Goal: Task Accomplishment & Management: Manage account settings

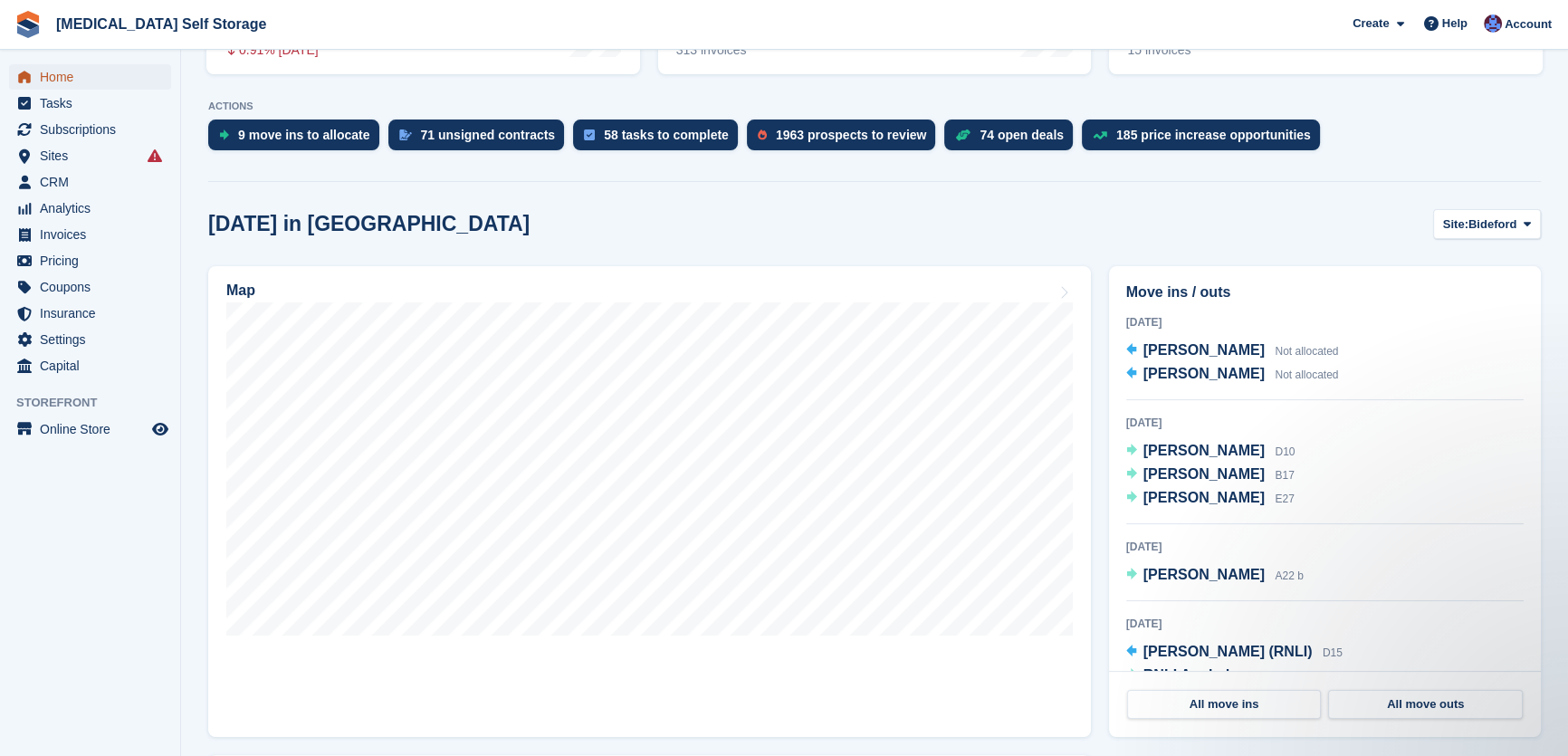
click at [74, 80] on span "Home" at bounding box center [94, 77] width 109 height 26
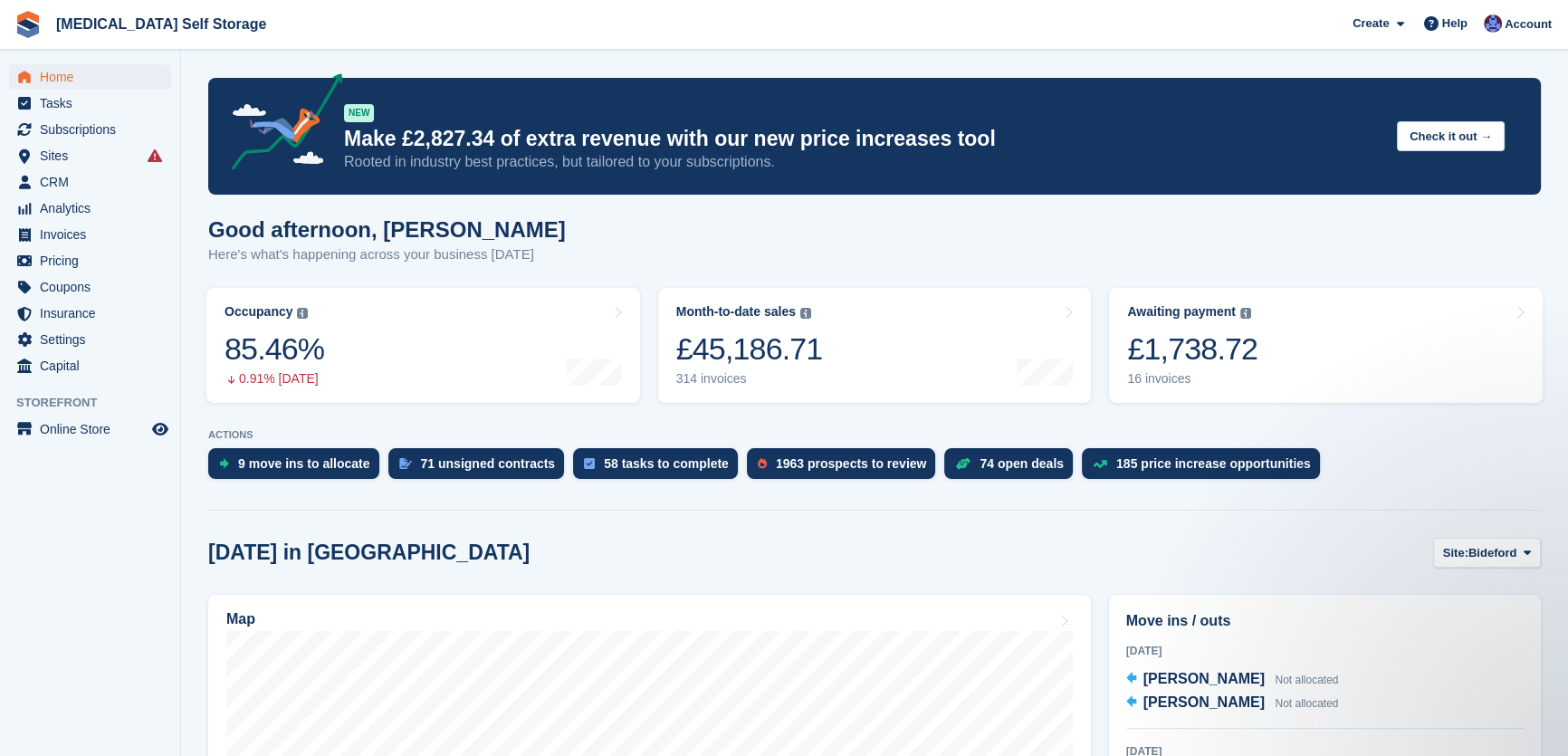
click at [783, 244] on div "Good afternoon, Helen Here's what's happening across your business today" at bounding box center [875, 251] width 1333 height 69
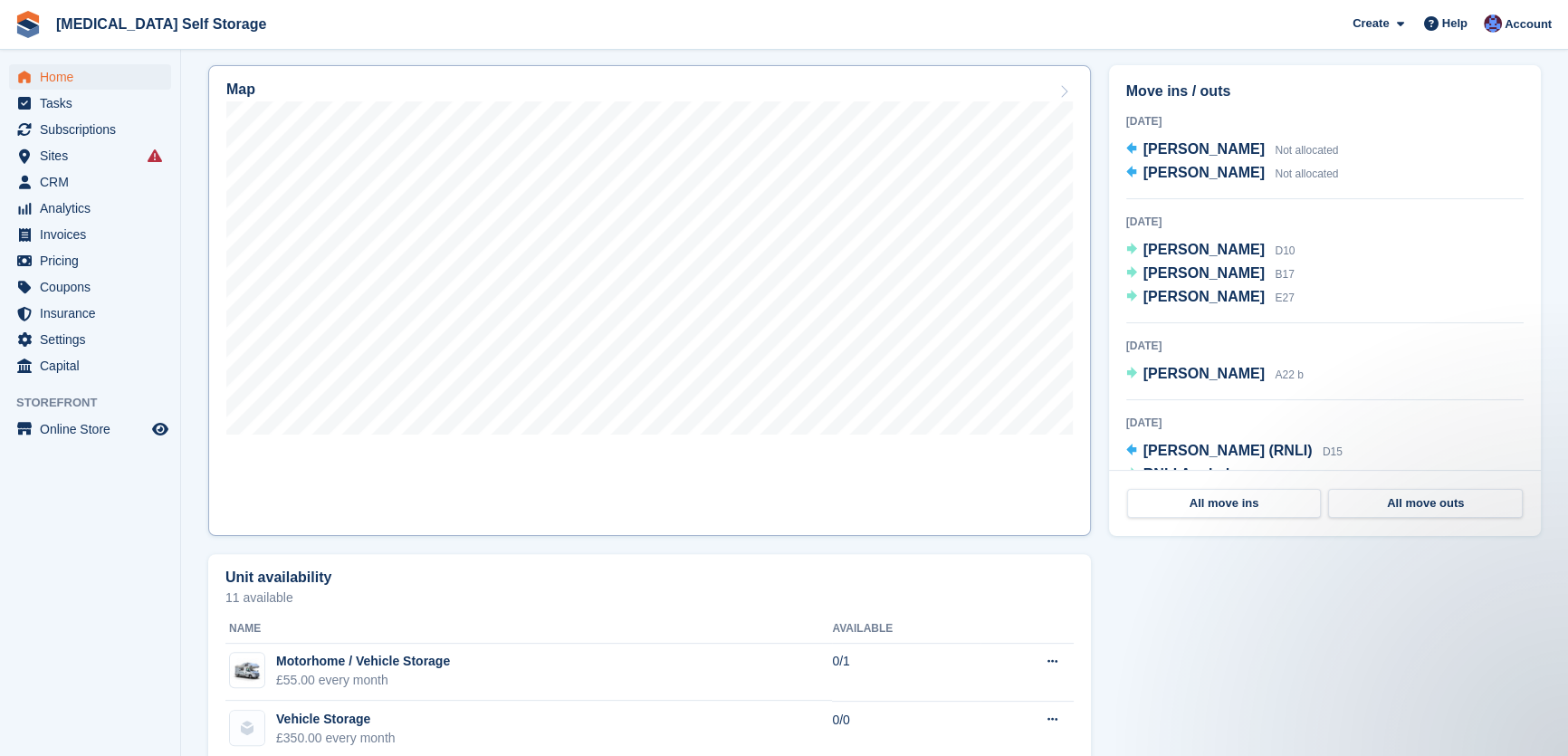
scroll to position [493, 0]
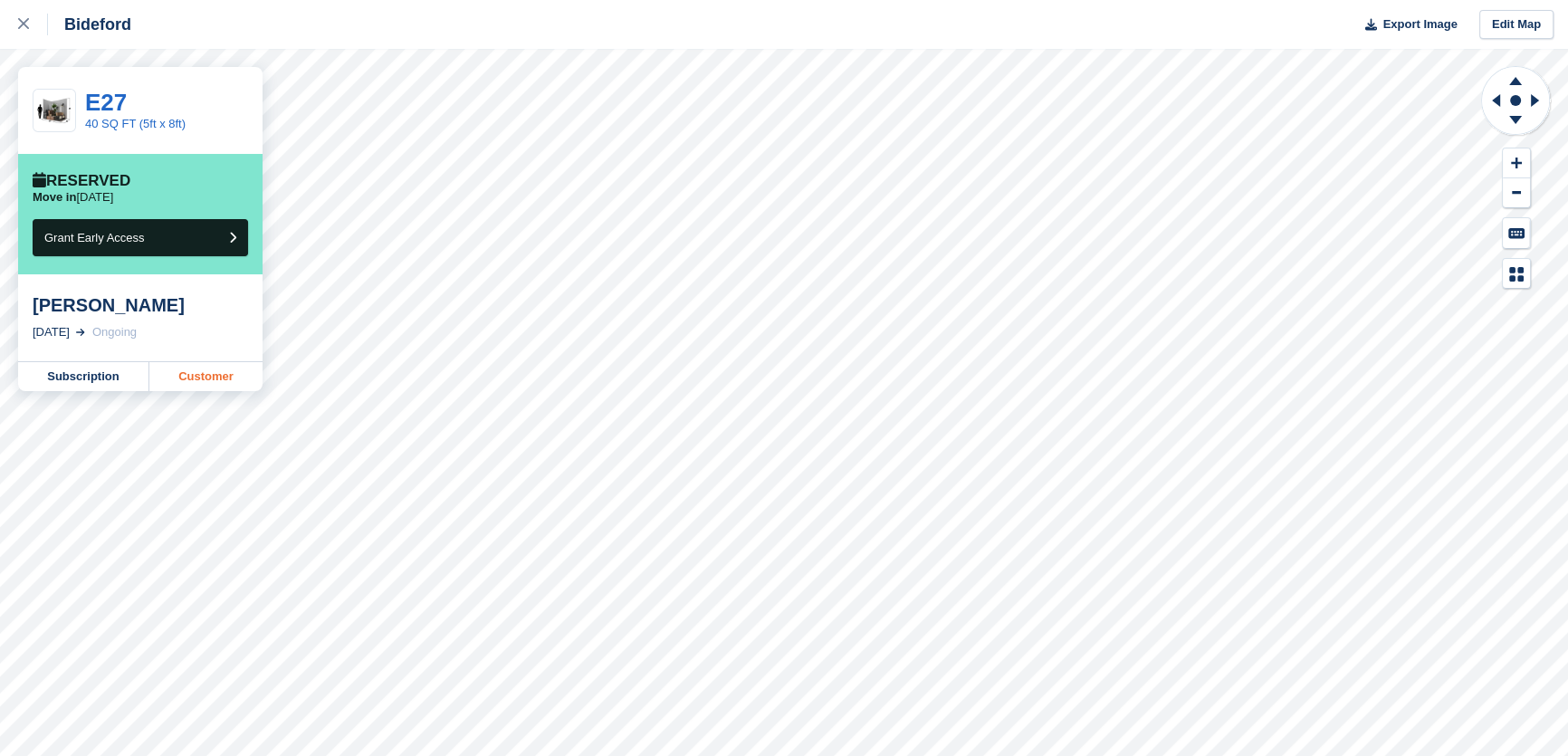
click at [196, 376] on link "Customer" at bounding box center [205, 377] width 113 height 29
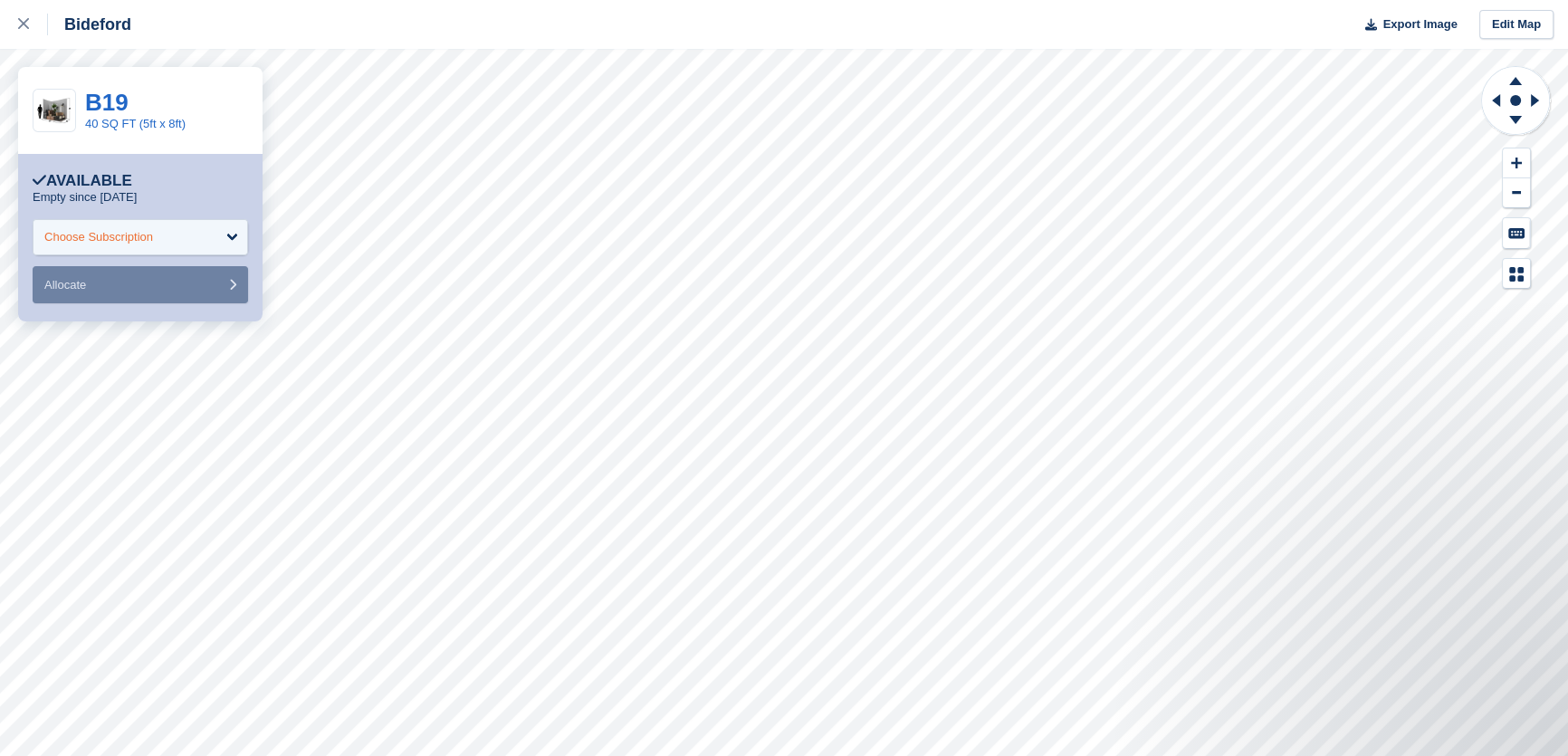
click at [127, 227] on div "Choose Subscription" at bounding box center [139, 237] width 215 height 36
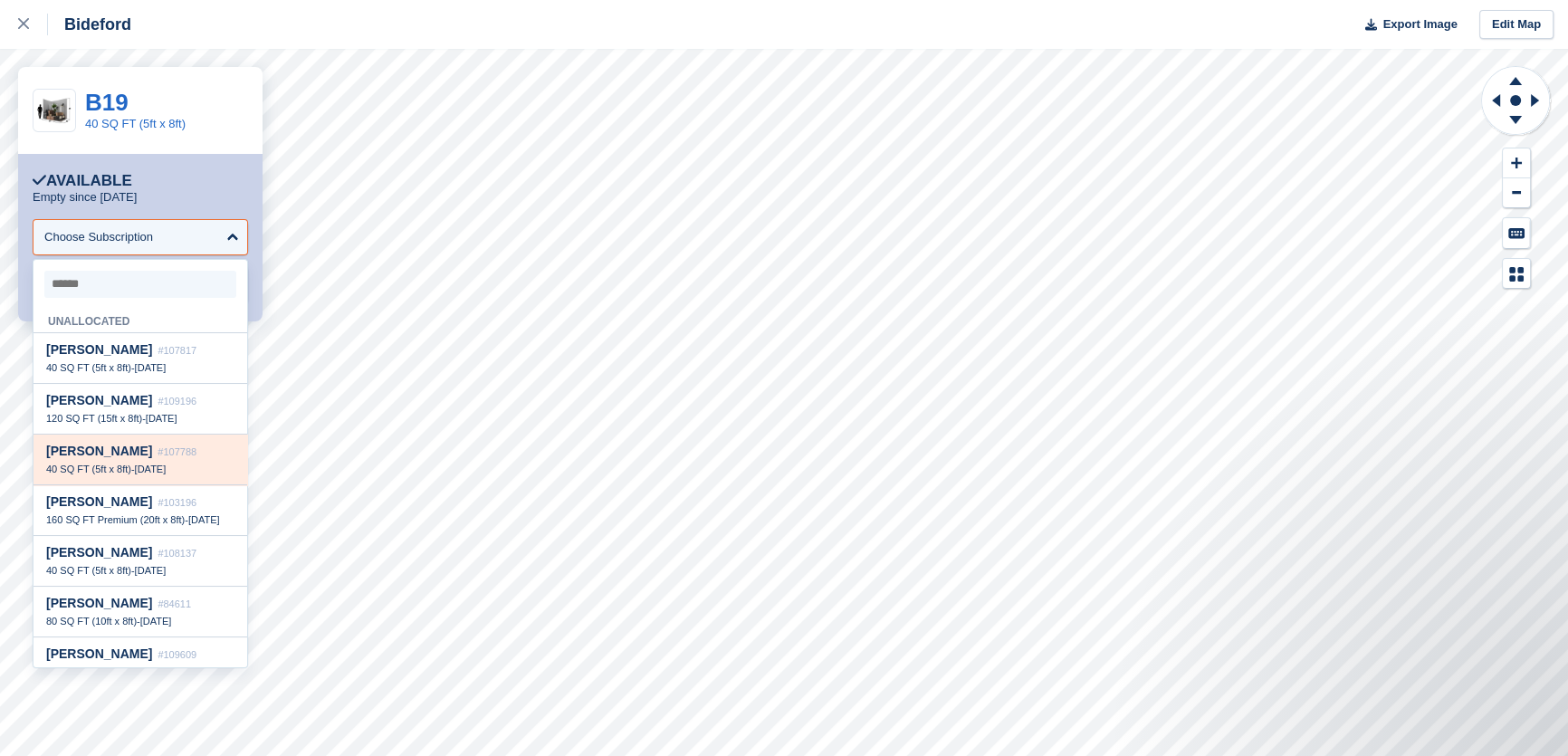
click at [111, 454] on span "Ellie Phillips" at bounding box center [100, 451] width 106 height 14
select select "******"
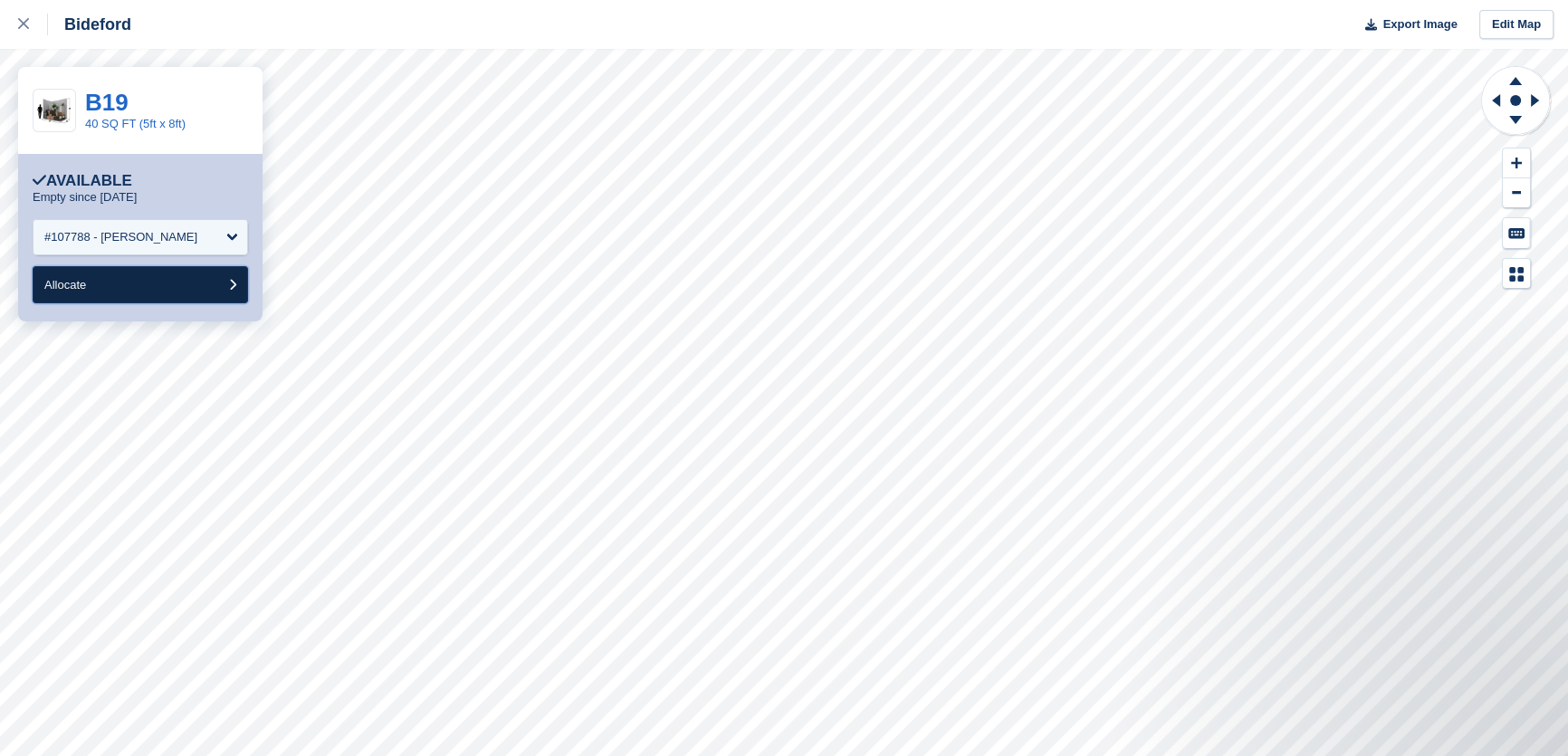
click at [126, 291] on button "Allocate" at bounding box center [139, 285] width 215 height 37
click at [144, 226] on div "Choose Subscription" at bounding box center [139, 237] width 215 height 36
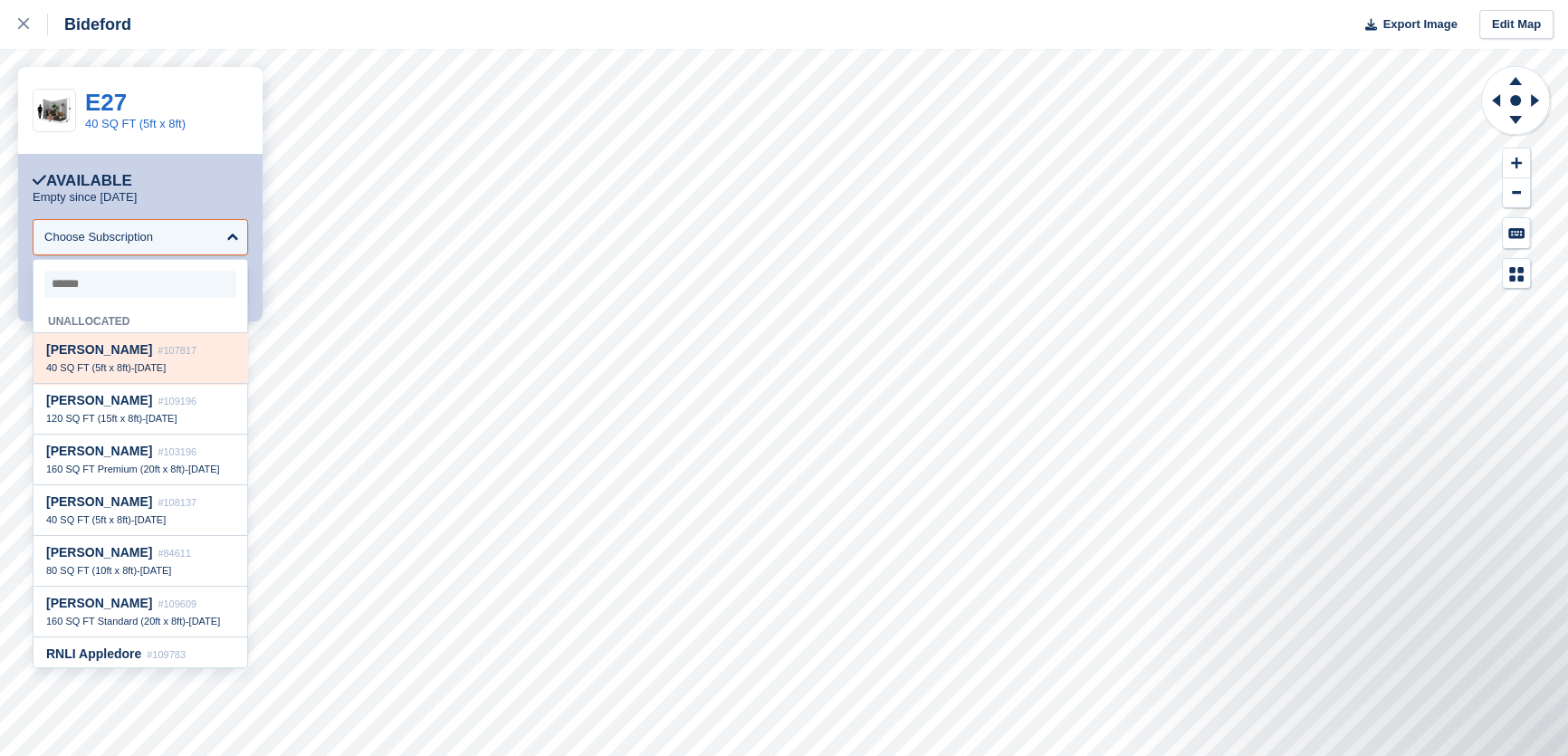
click at [157, 353] on span "#107817" at bounding box center [176, 350] width 39 height 10
select select "******"
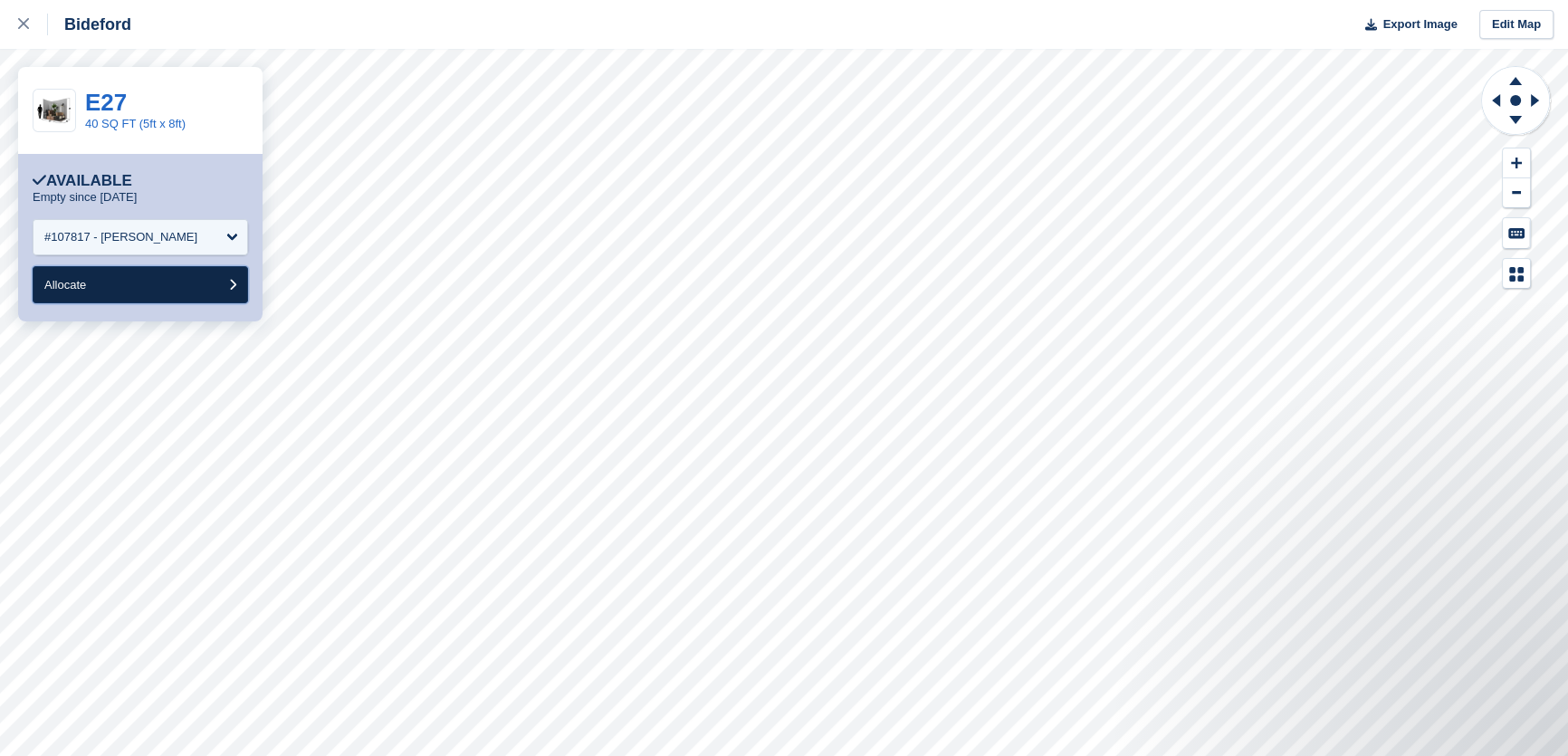
click at [163, 284] on button "Allocate" at bounding box center [139, 285] width 215 height 37
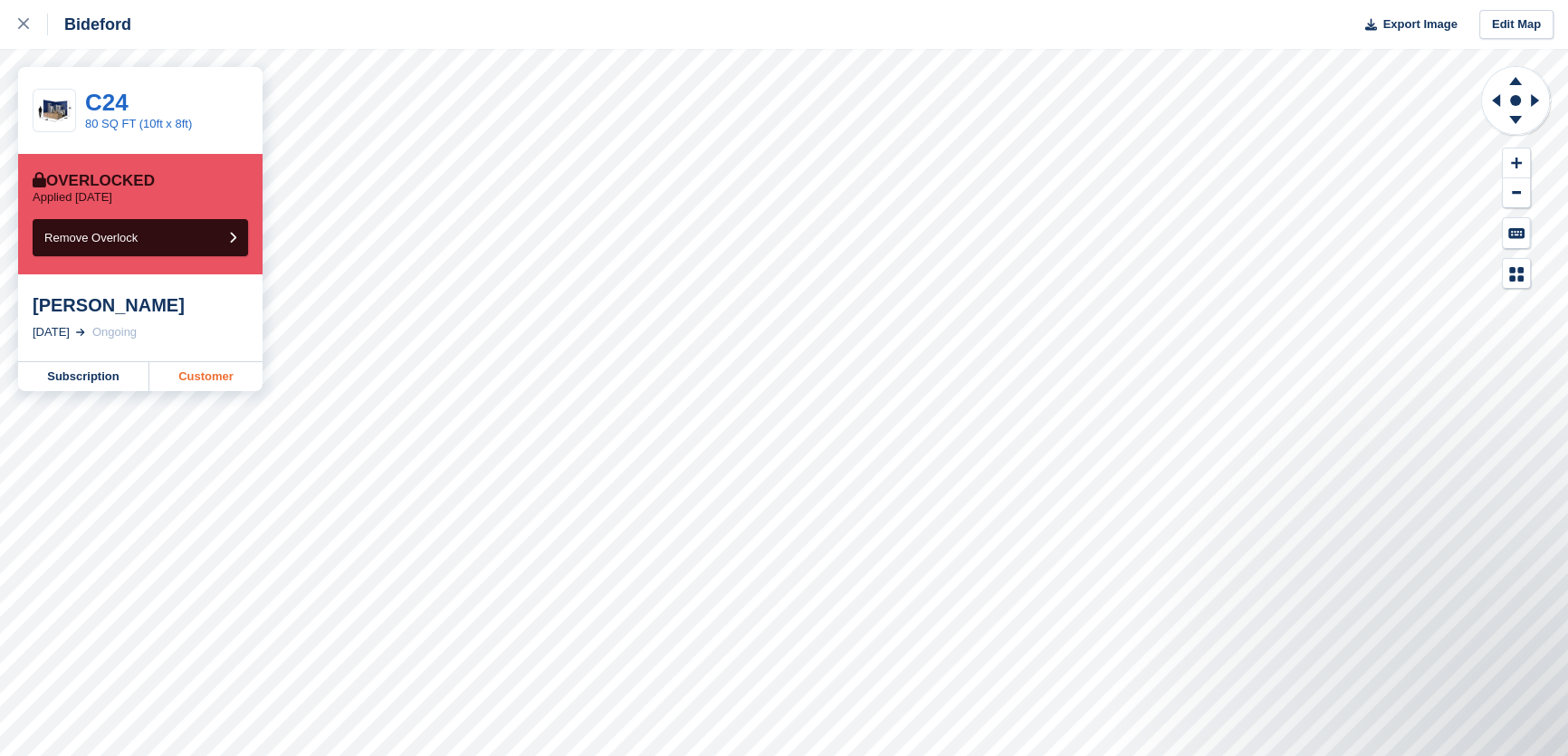
click at [225, 377] on link "Customer" at bounding box center [205, 377] width 113 height 29
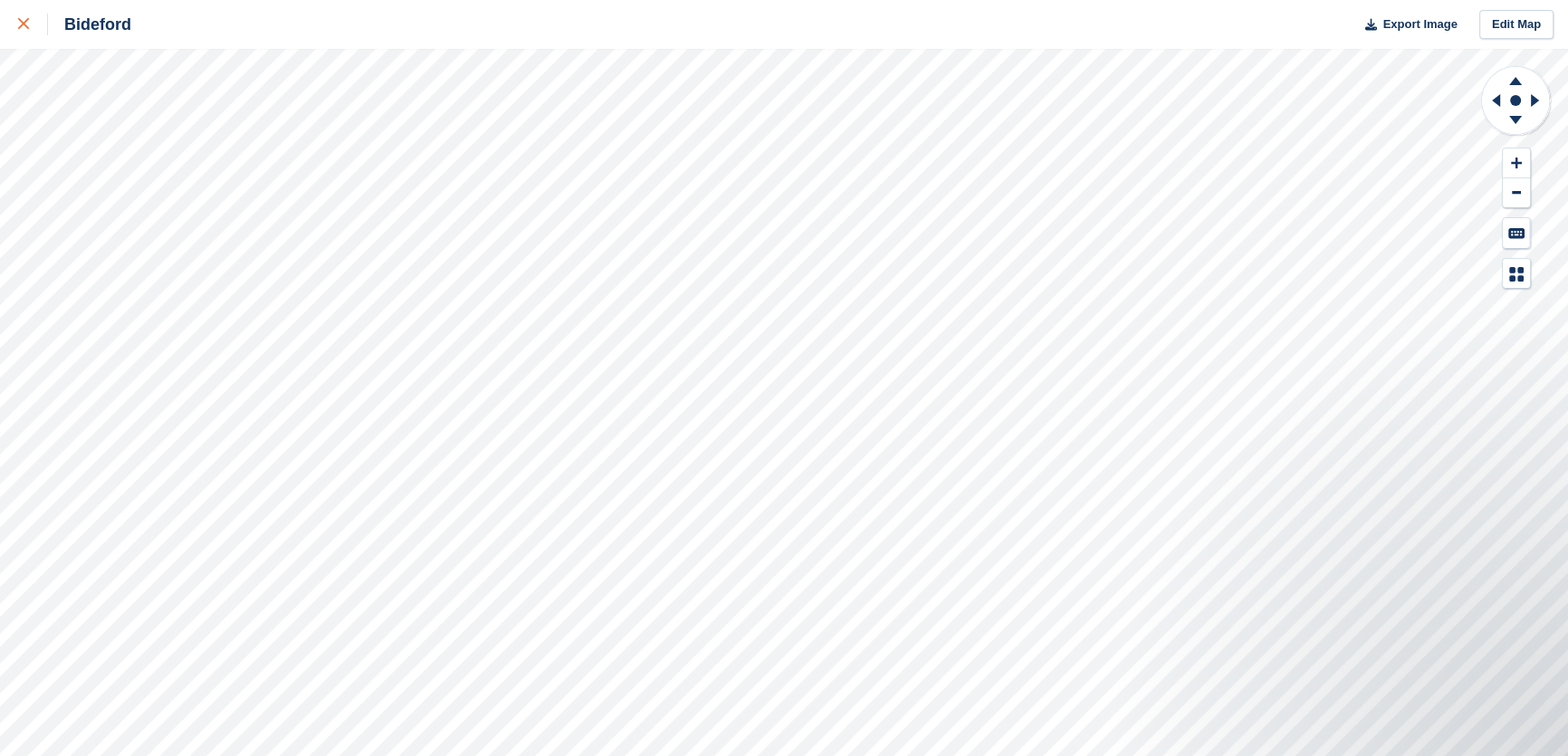
click at [29, 28] on div at bounding box center [32, 24] width 29 height 22
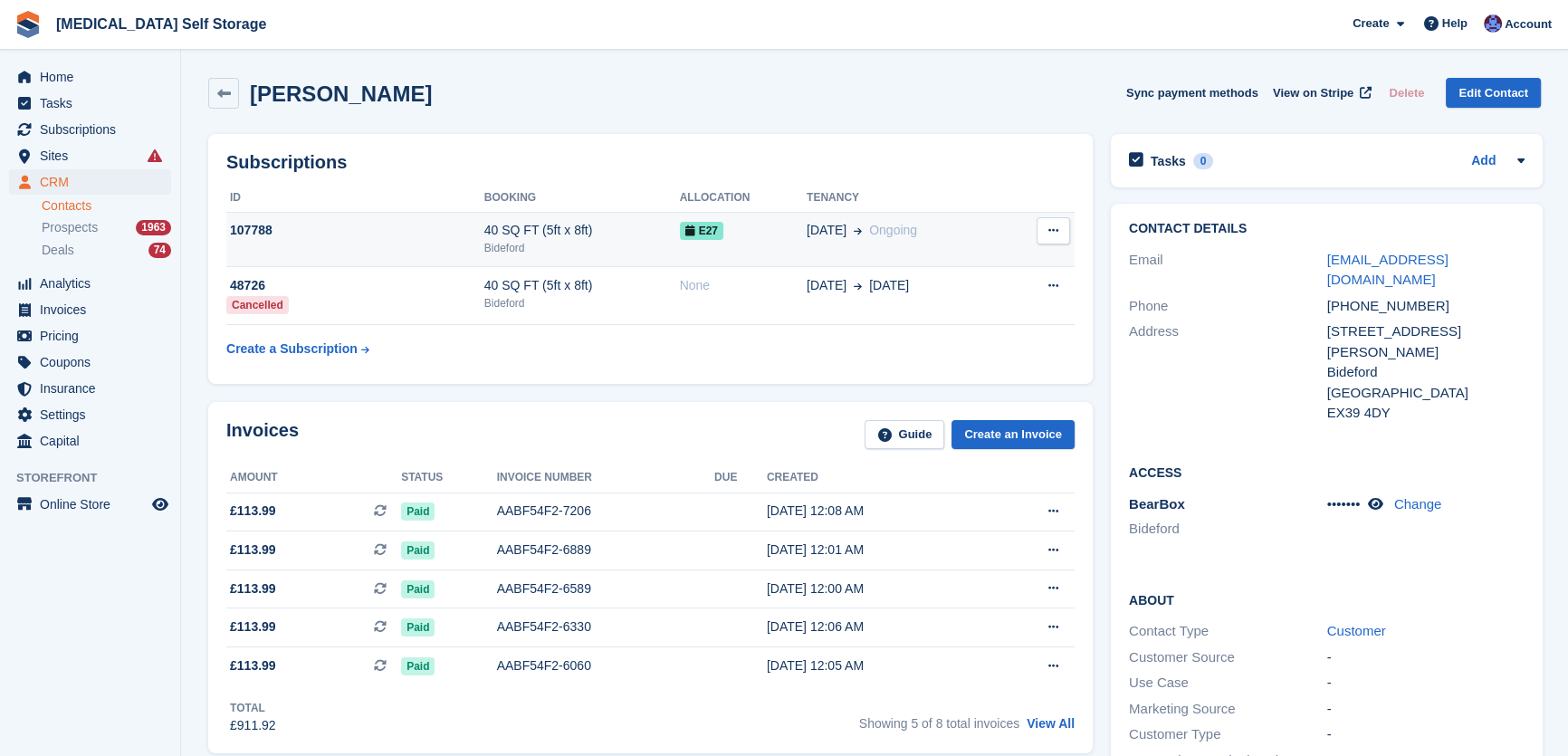
click at [1067, 227] on button at bounding box center [1053, 230] width 33 height 28
click at [805, 145] on div "Subscriptions ID Booking Allocation Tenancy 107788 40 SQ FT (5ft x 8ft) [GEOGRA…" at bounding box center [651, 258] width 885 height 249
click at [770, 226] on div "E27" at bounding box center [744, 230] width 127 height 19
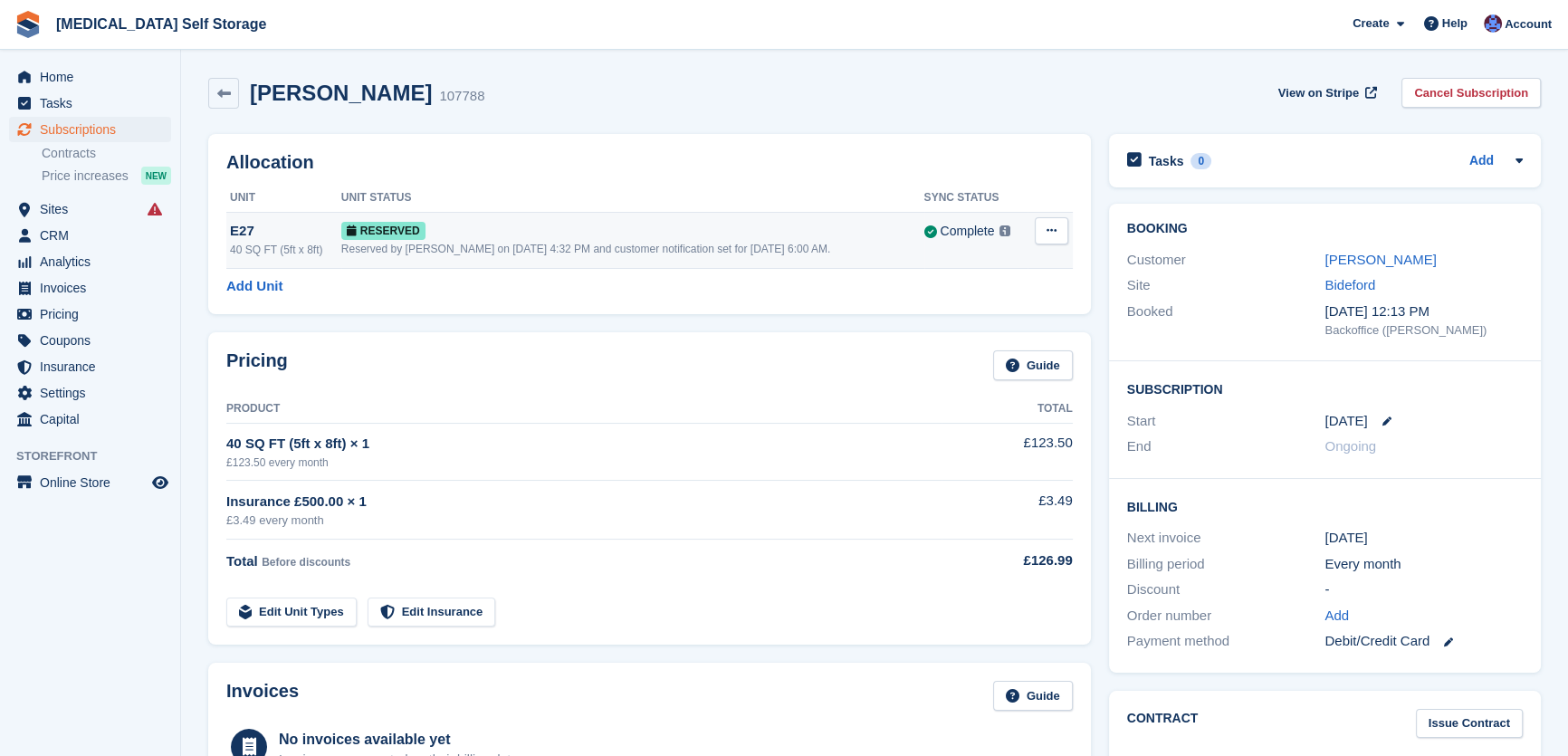
click at [1060, 229] on button at bounding box center [1051, 230] width 33 height 28
click at [932, 309] on p "Deallocate" at bounding box center [982, 304] width 157 height 24
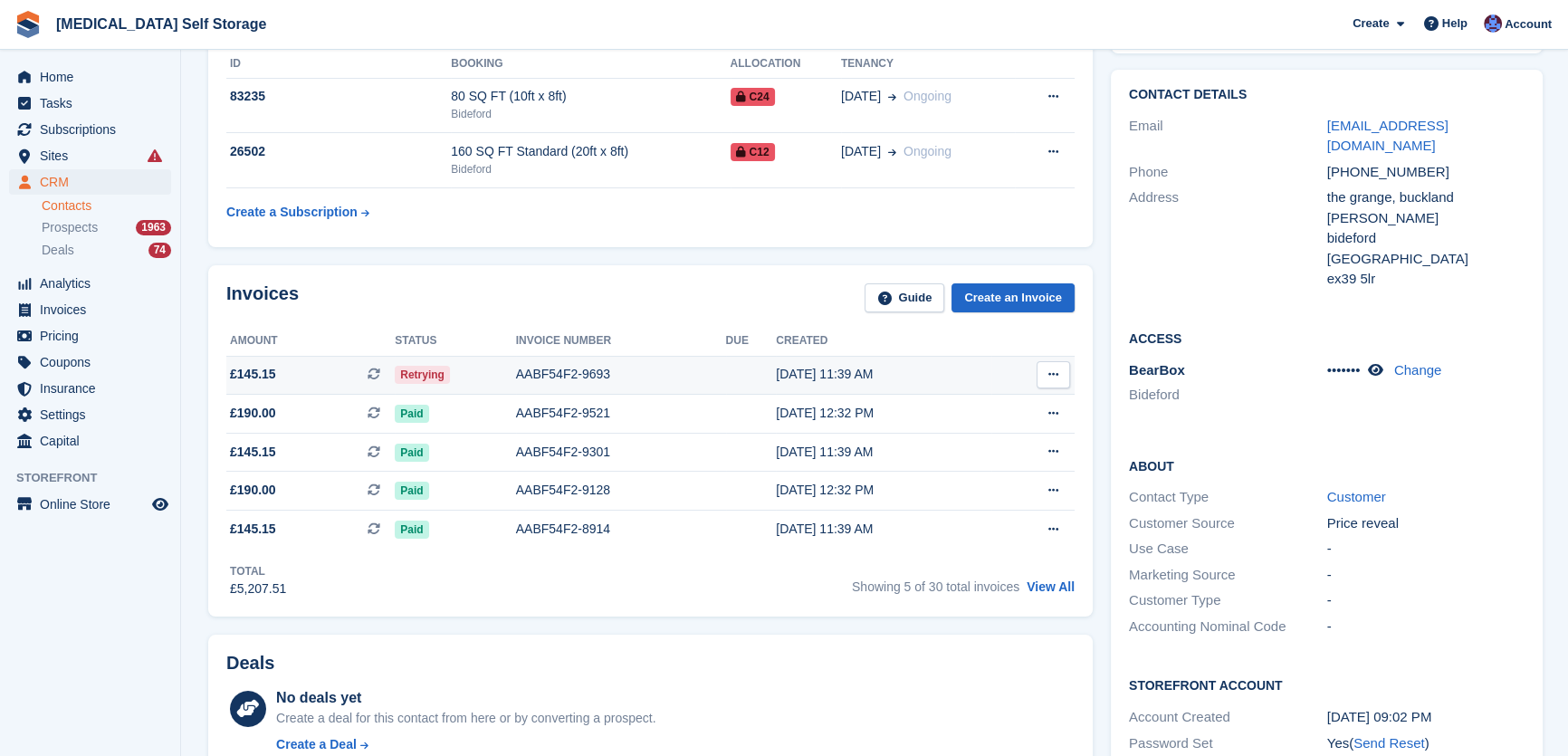
scroll to position [164, 0]
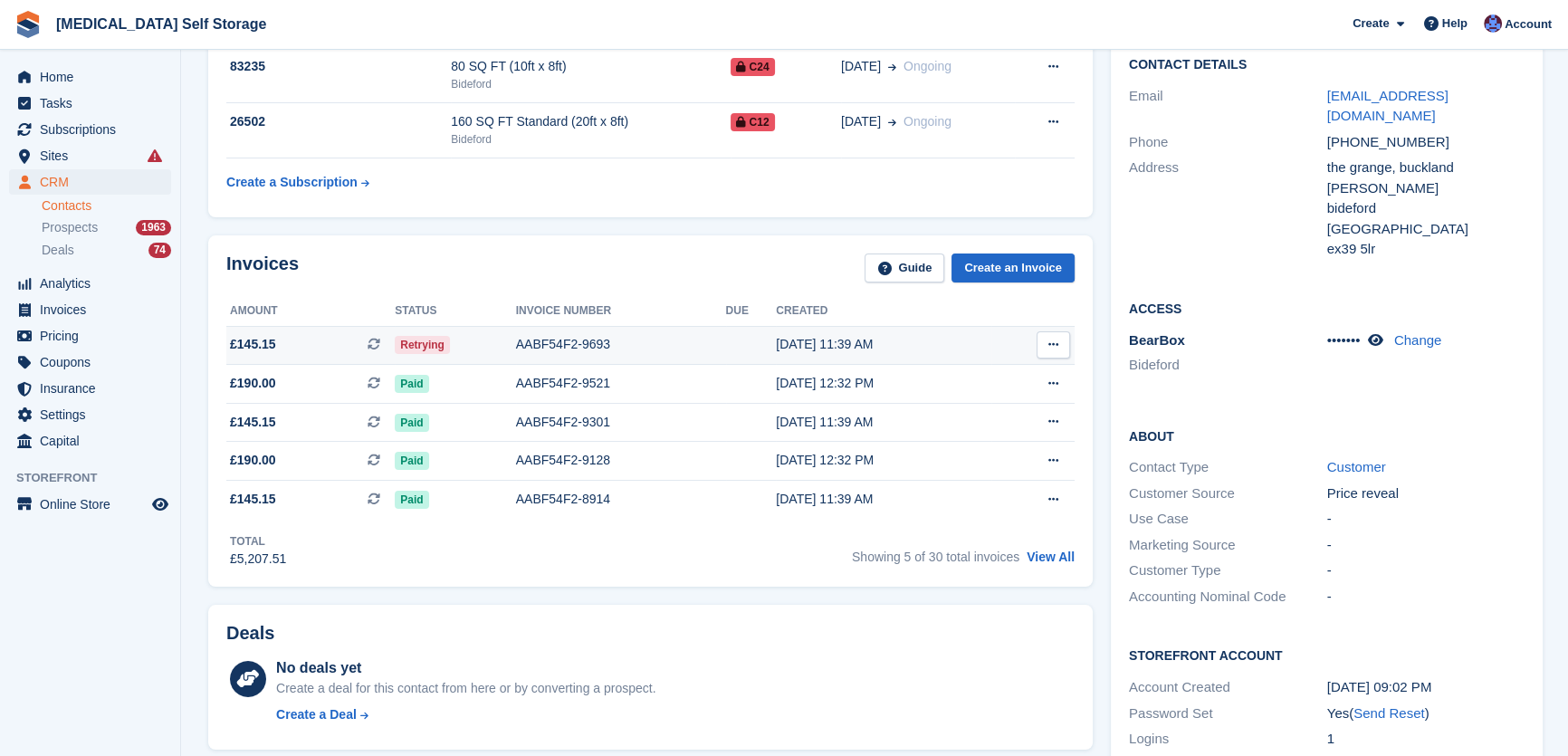
click at [740, 338] on td at bounding box center [750, 345] width 50 height 39
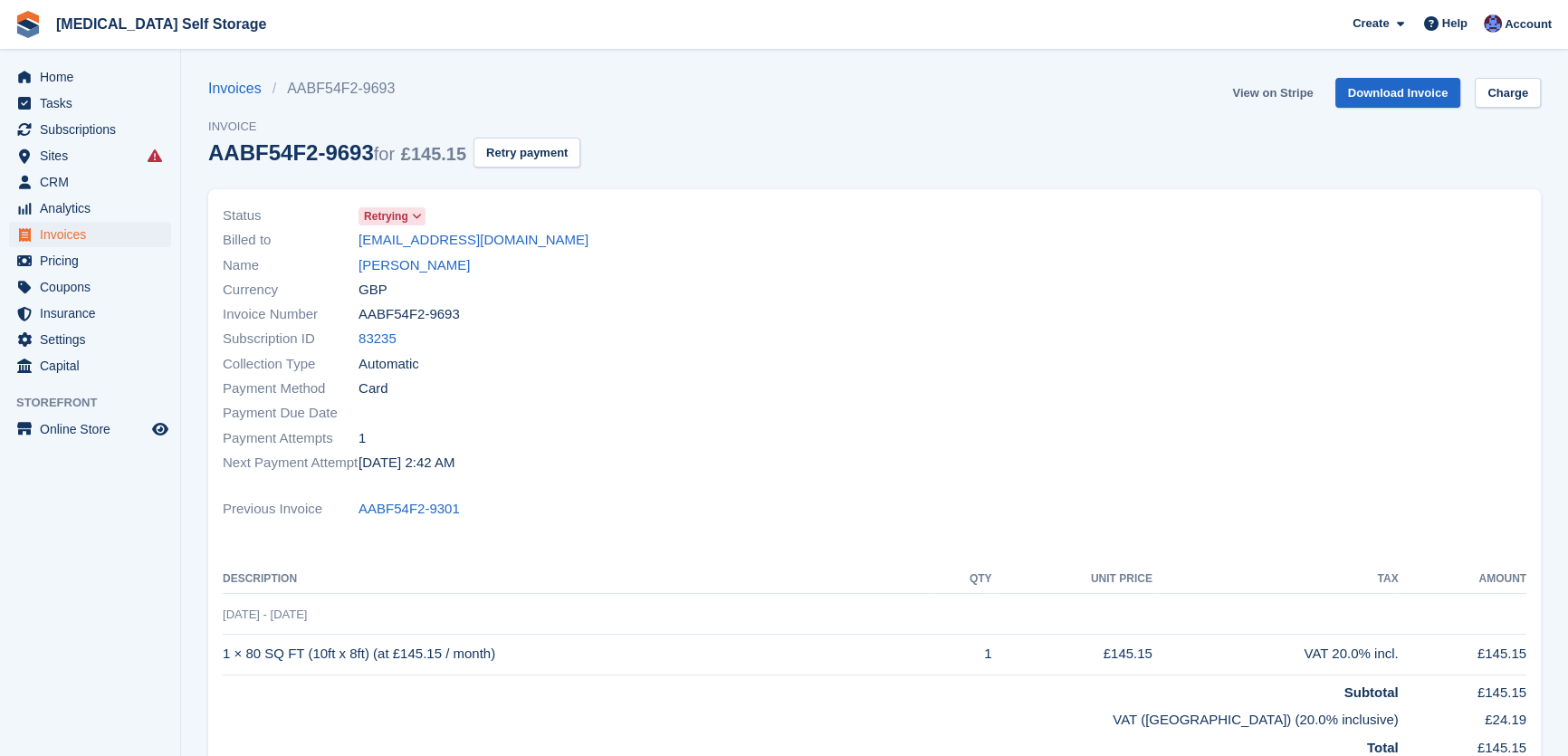
click at [1257, 90] on link "View on Stripe" at bounding box center [1272, 92] width 95 height 29
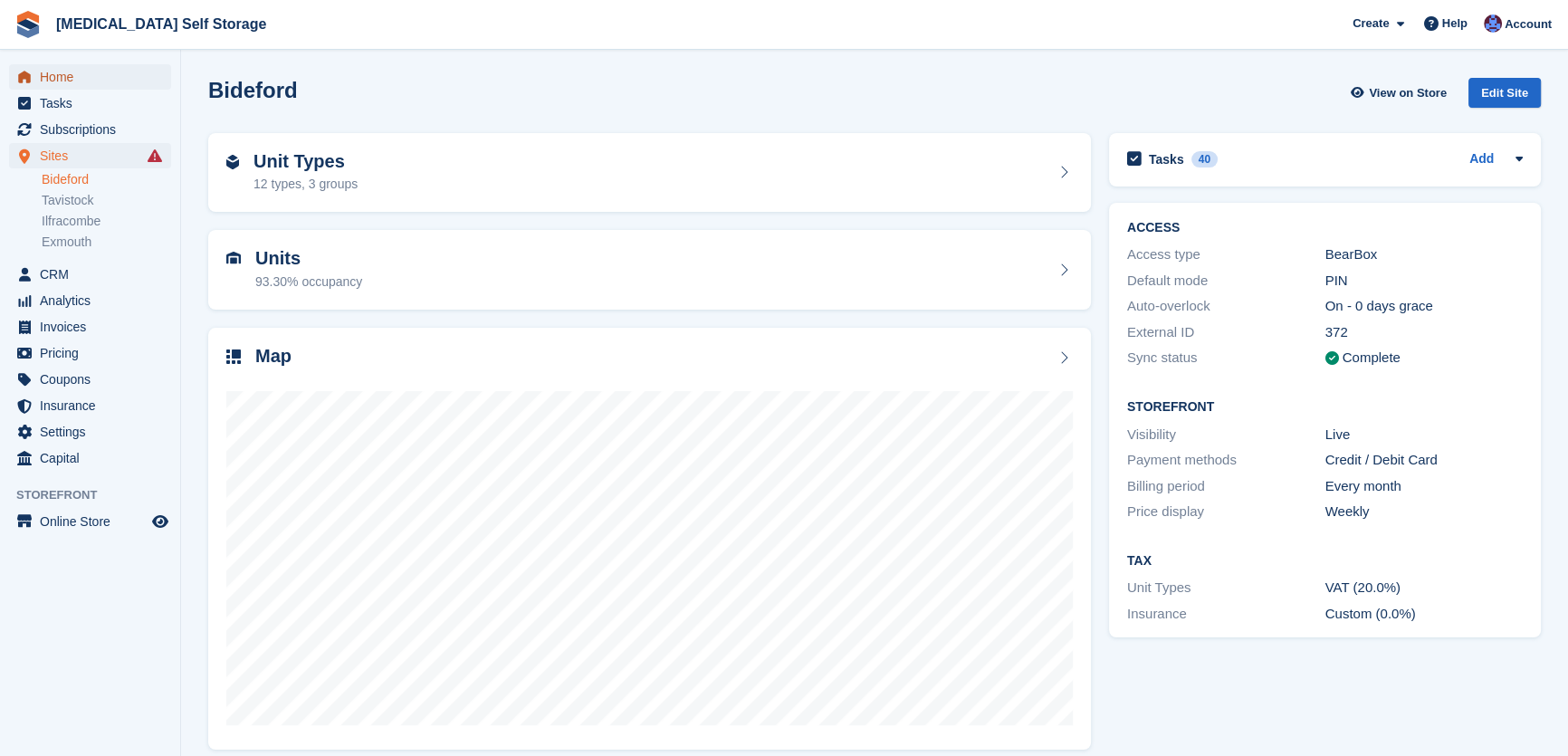
click at [71, 72] on span "Home" at bounding box center [94, 77] width 109 height 26
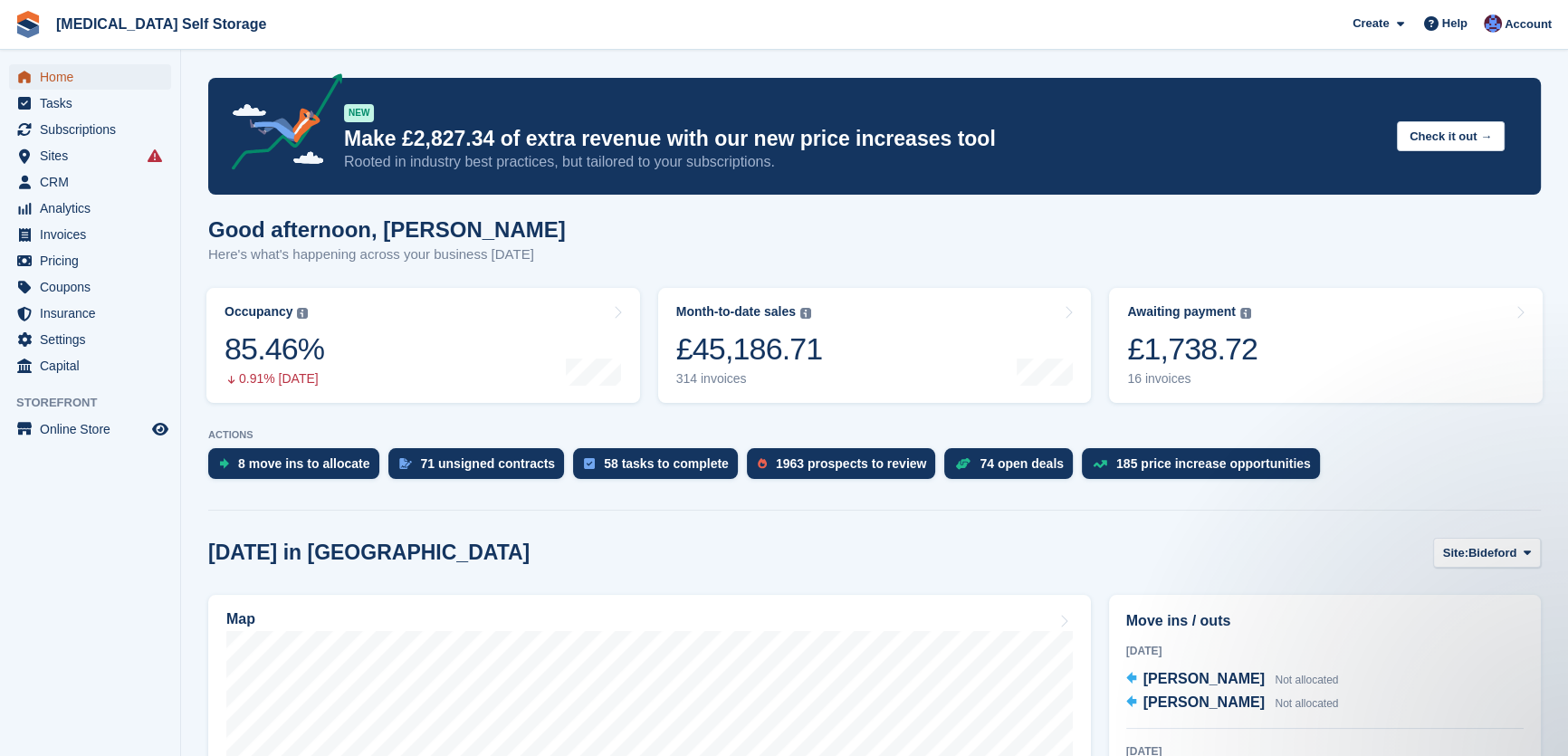
click at [71, 72] on span "Home" at bounding box center [94, 77] width 109 height 26
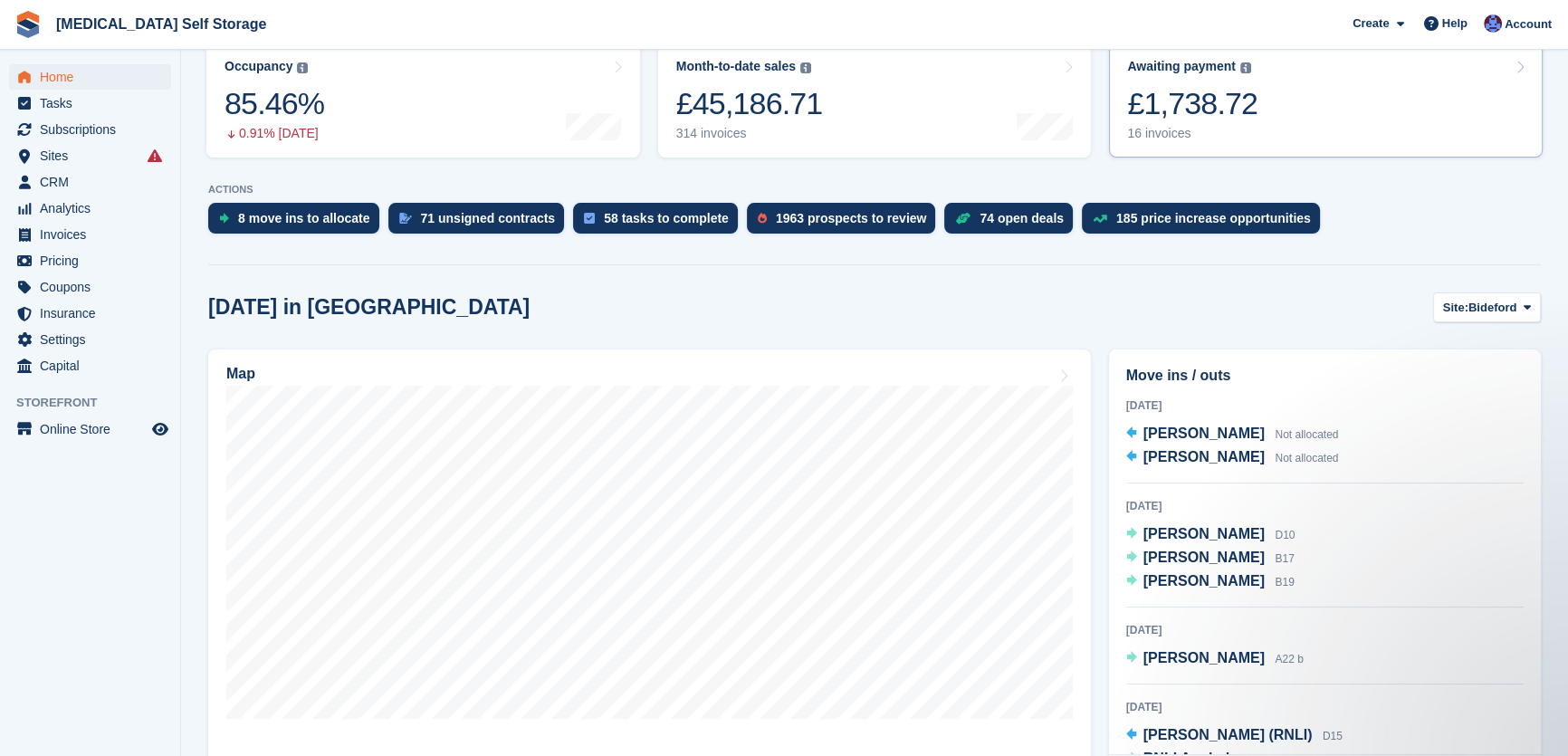
scroll to position [247, 0]
click at [1462, 306] on span "Site:" at bounding box center [1455, 306] width 26 height 18
click at [1429, 378] on link "Tavistock" at bounding box center [1454, 382] width 157 height 32
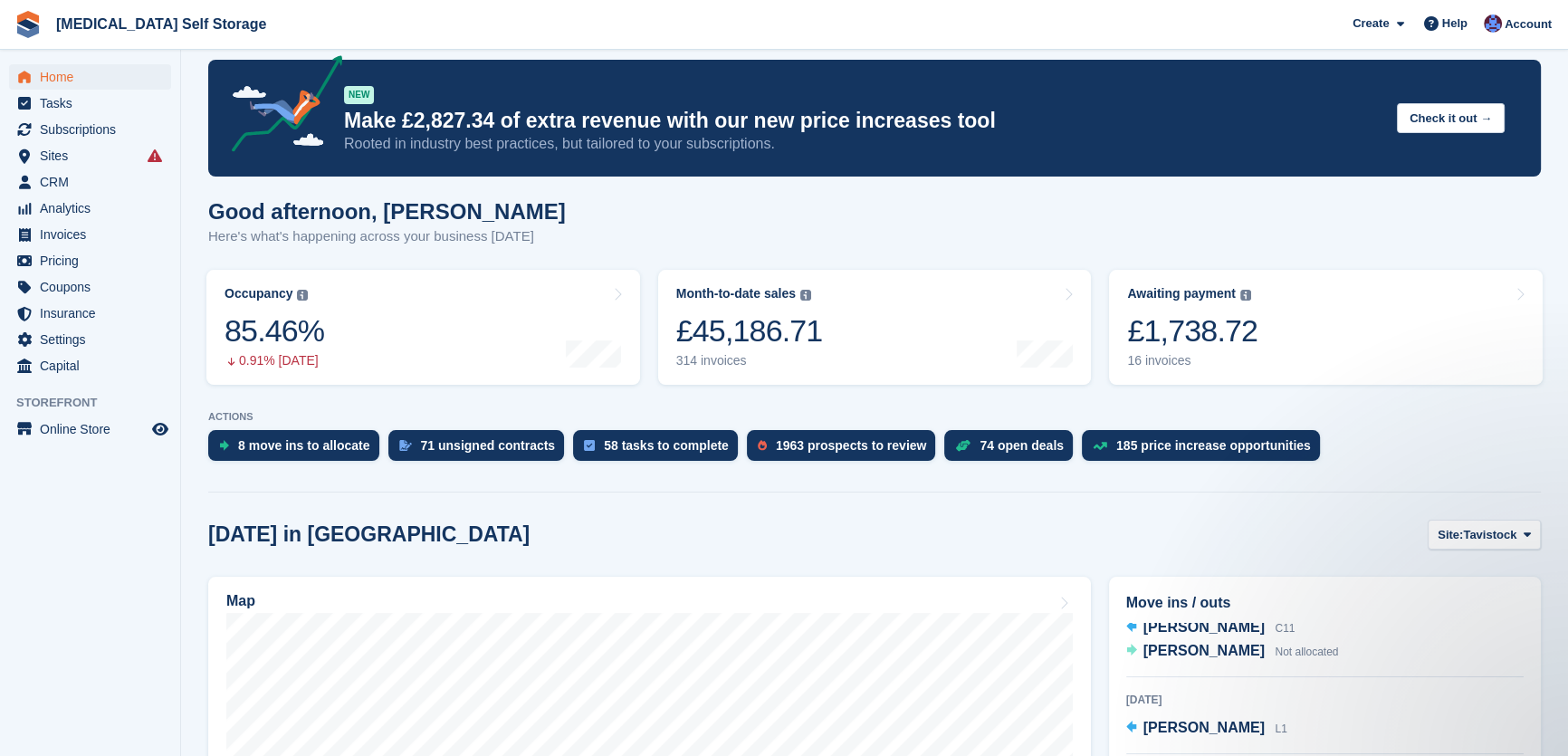
scroll to position [0, 0]
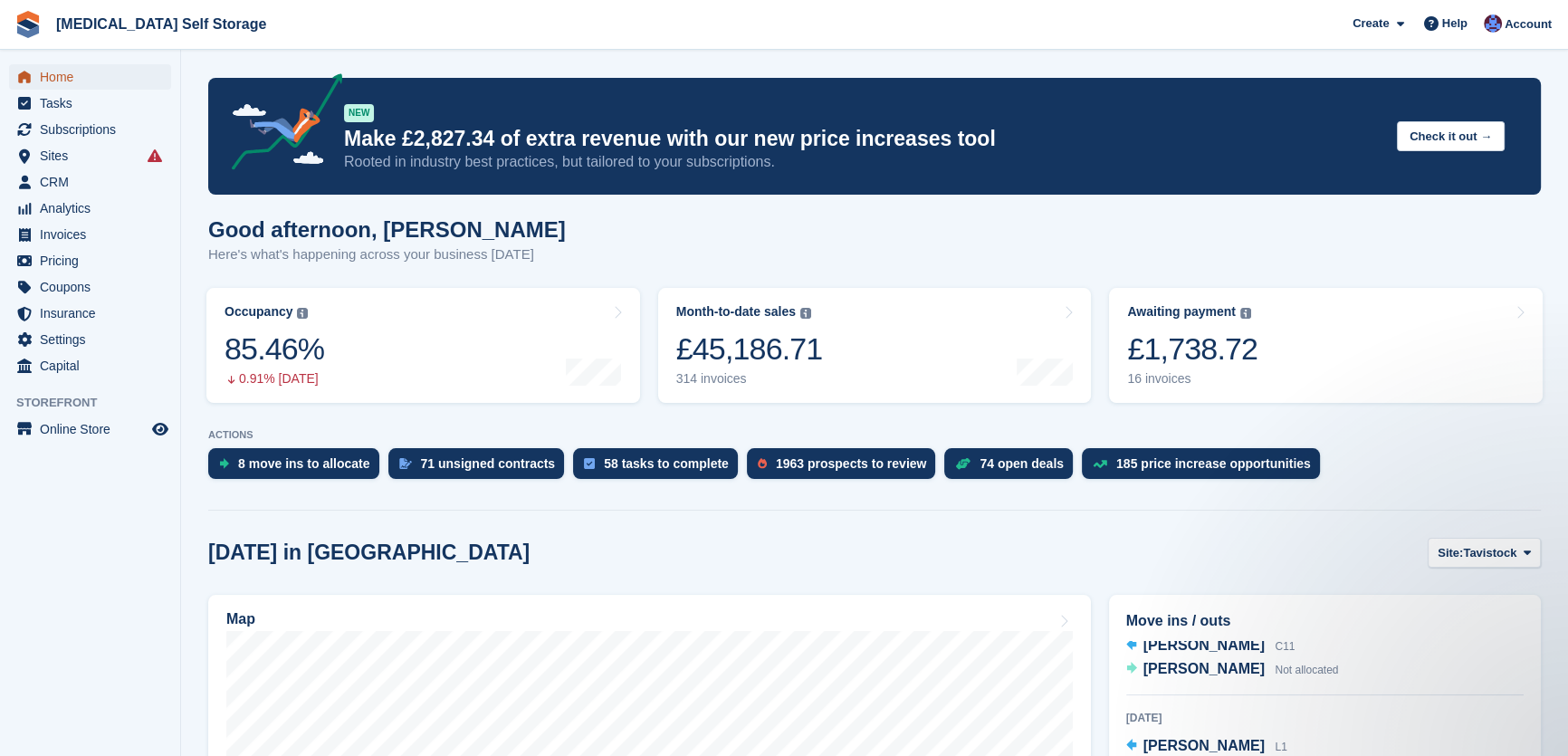
click at [64, 72] on span "Home" at bounding box center [94, 77] width 109 height 26
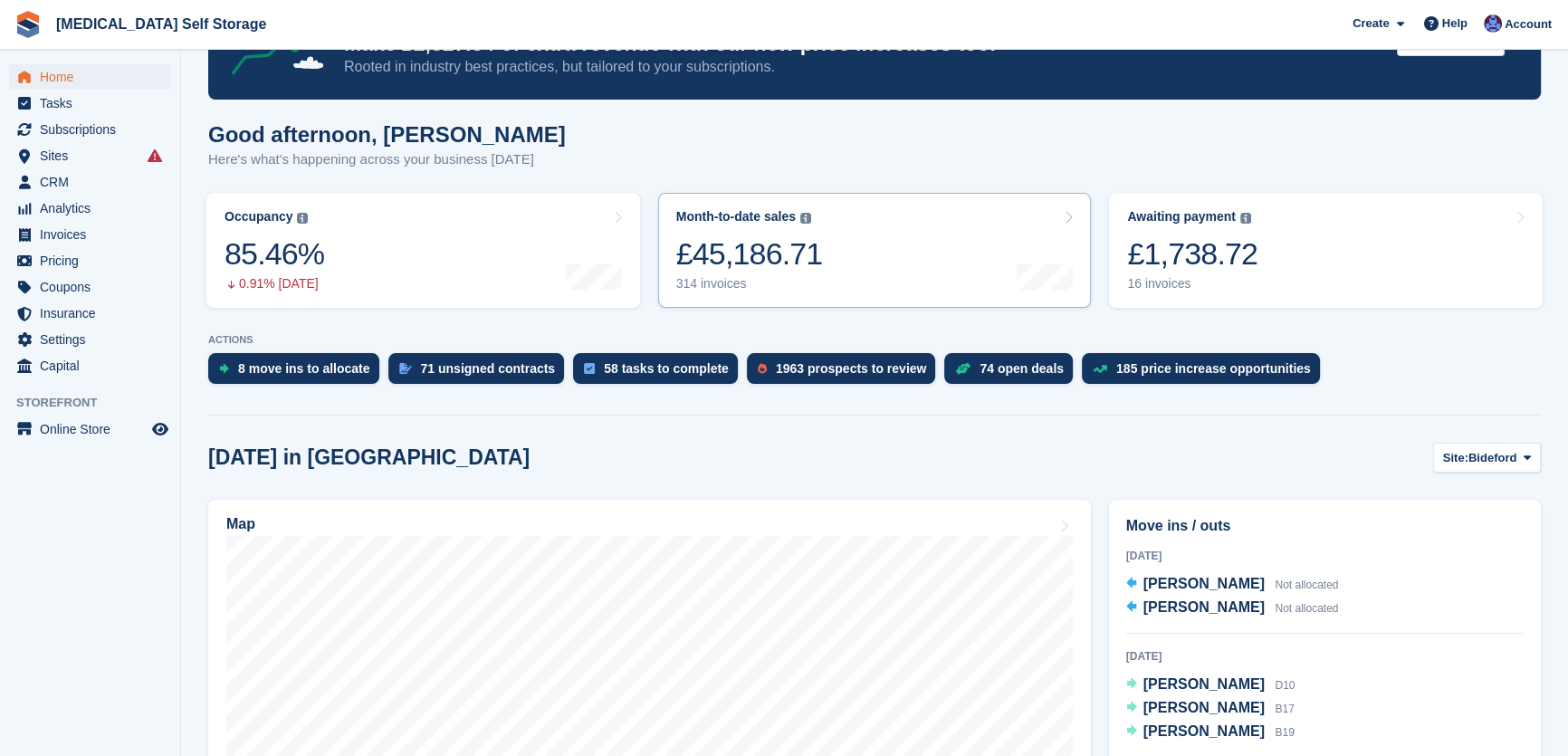
scroll to position [82, 0]
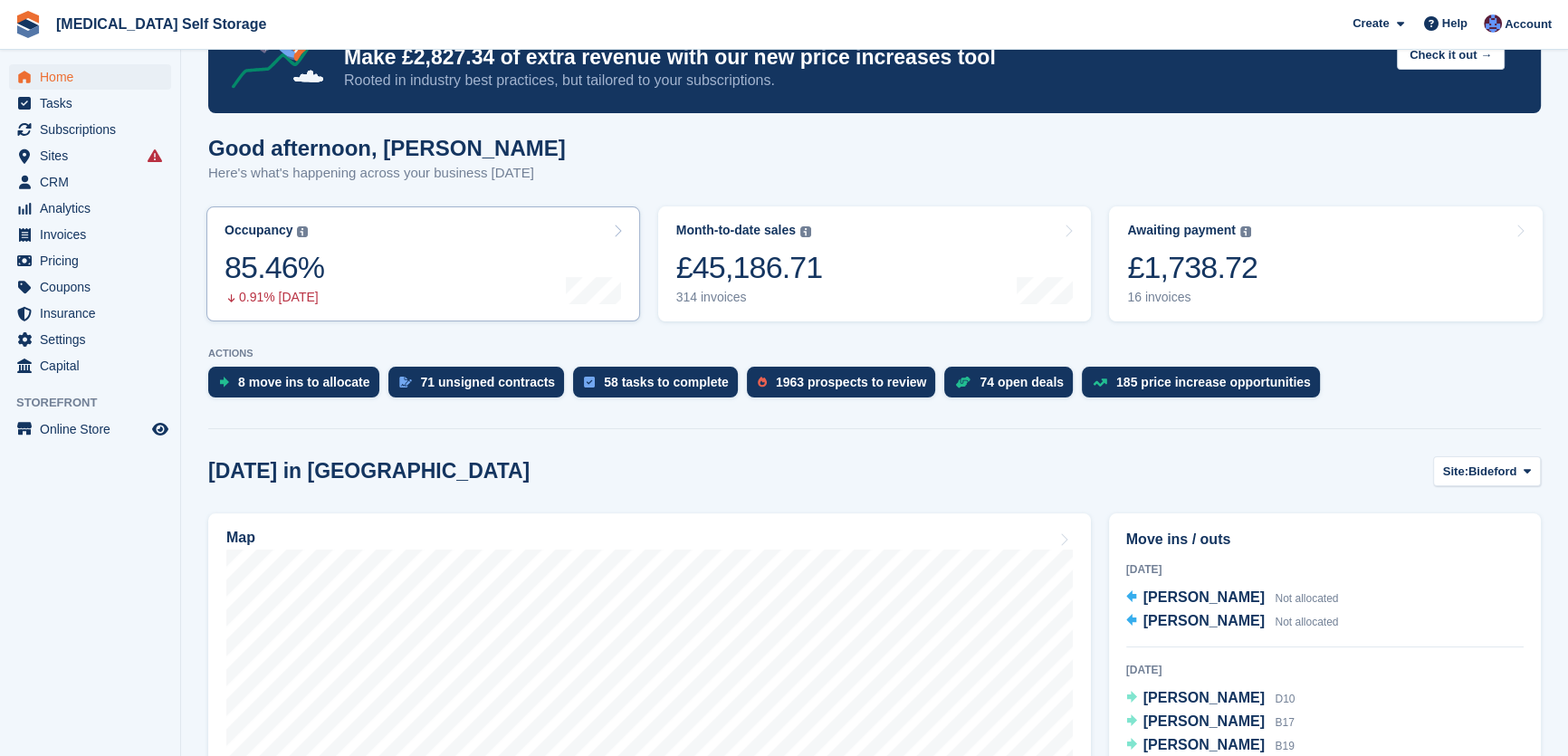
click at [451, 282] on link "Occupancy The percentage of all currently allocated units in terms of area. Inc…" at bounding box center [423, 264] width 434 height 115
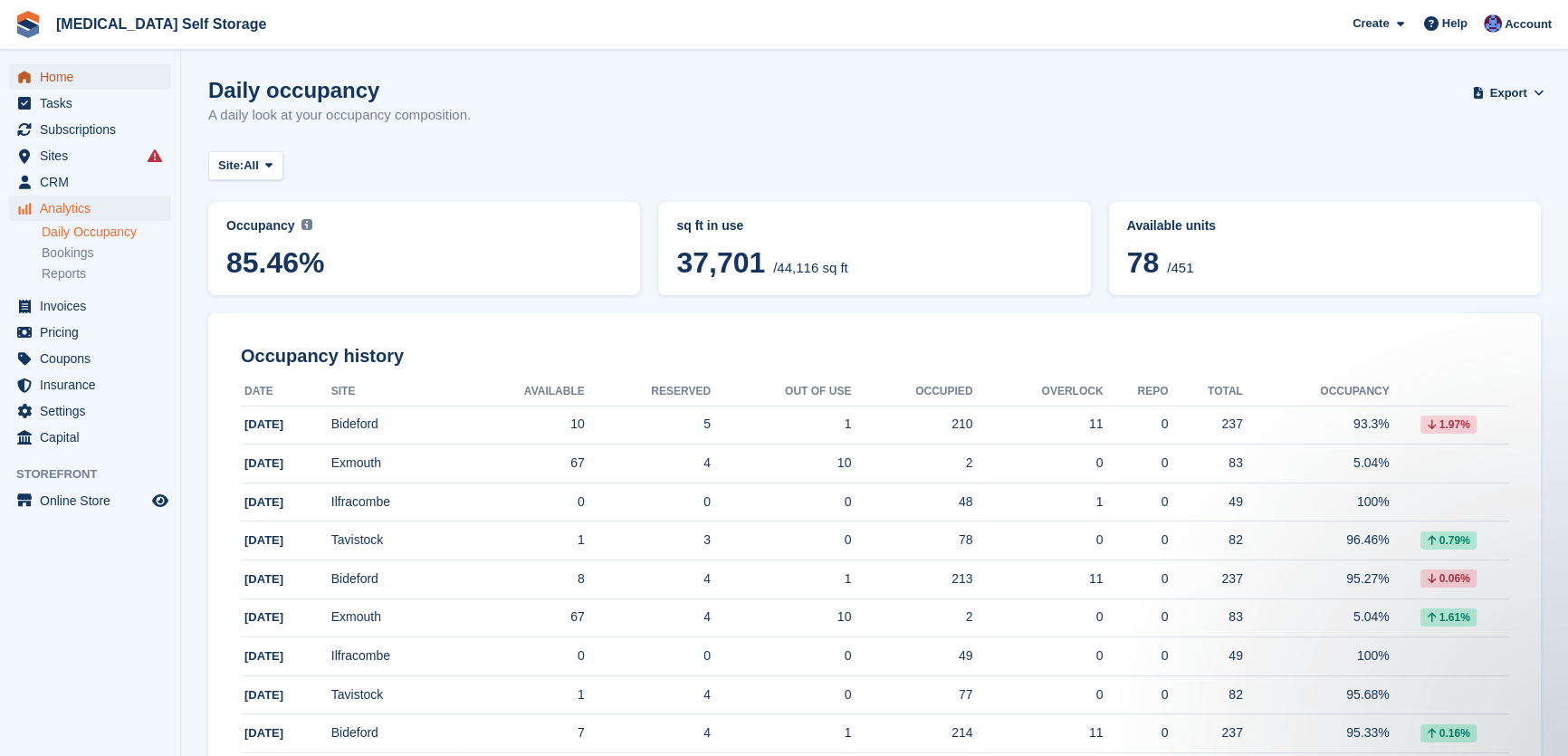
click at [49, 73] on span "Home" at bounding box center [94, 77] width 109 height 26
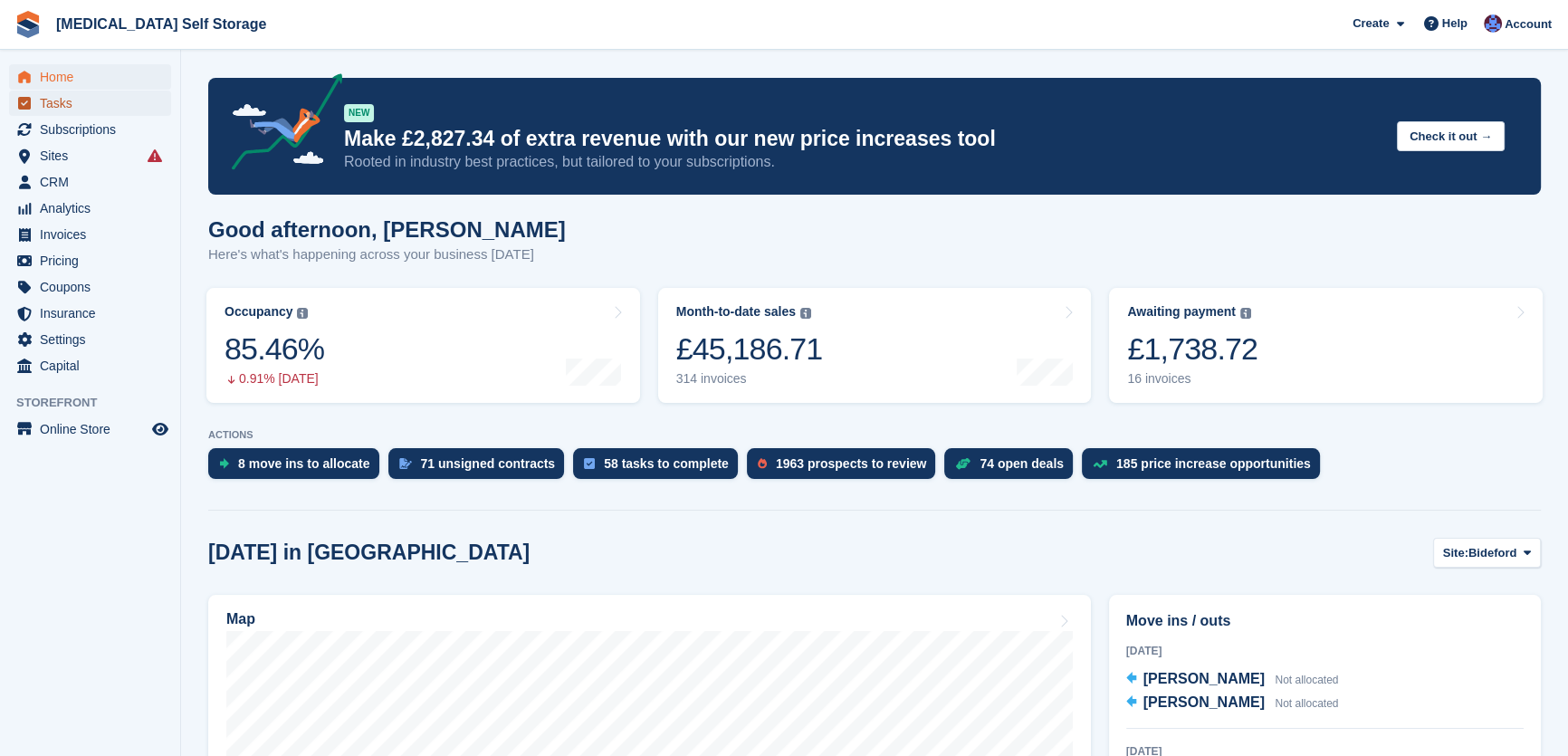
click at [49, 105] on span "Tasks" at bounding box center [94, 102] width 109 height 26
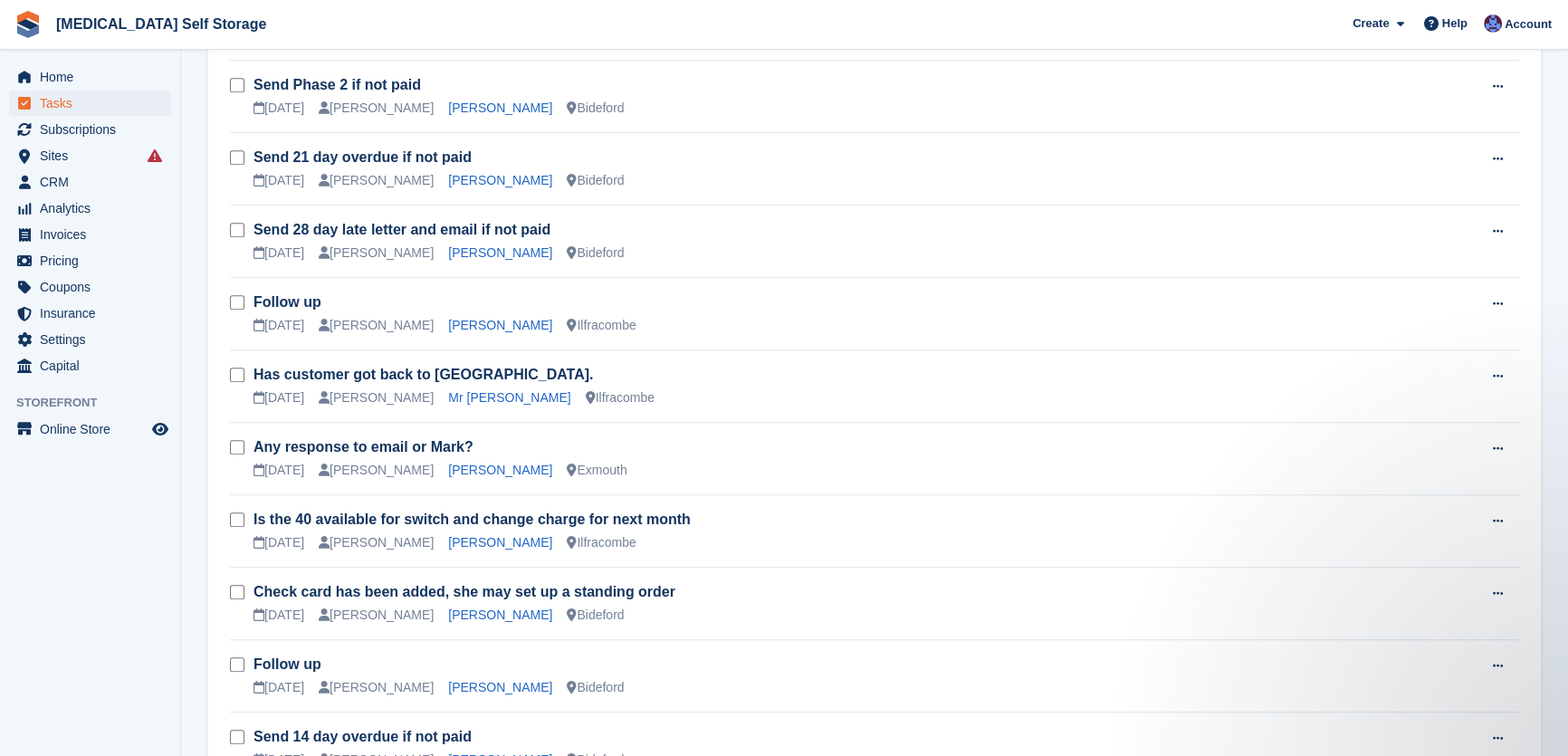
scroll to position [1069, 0]
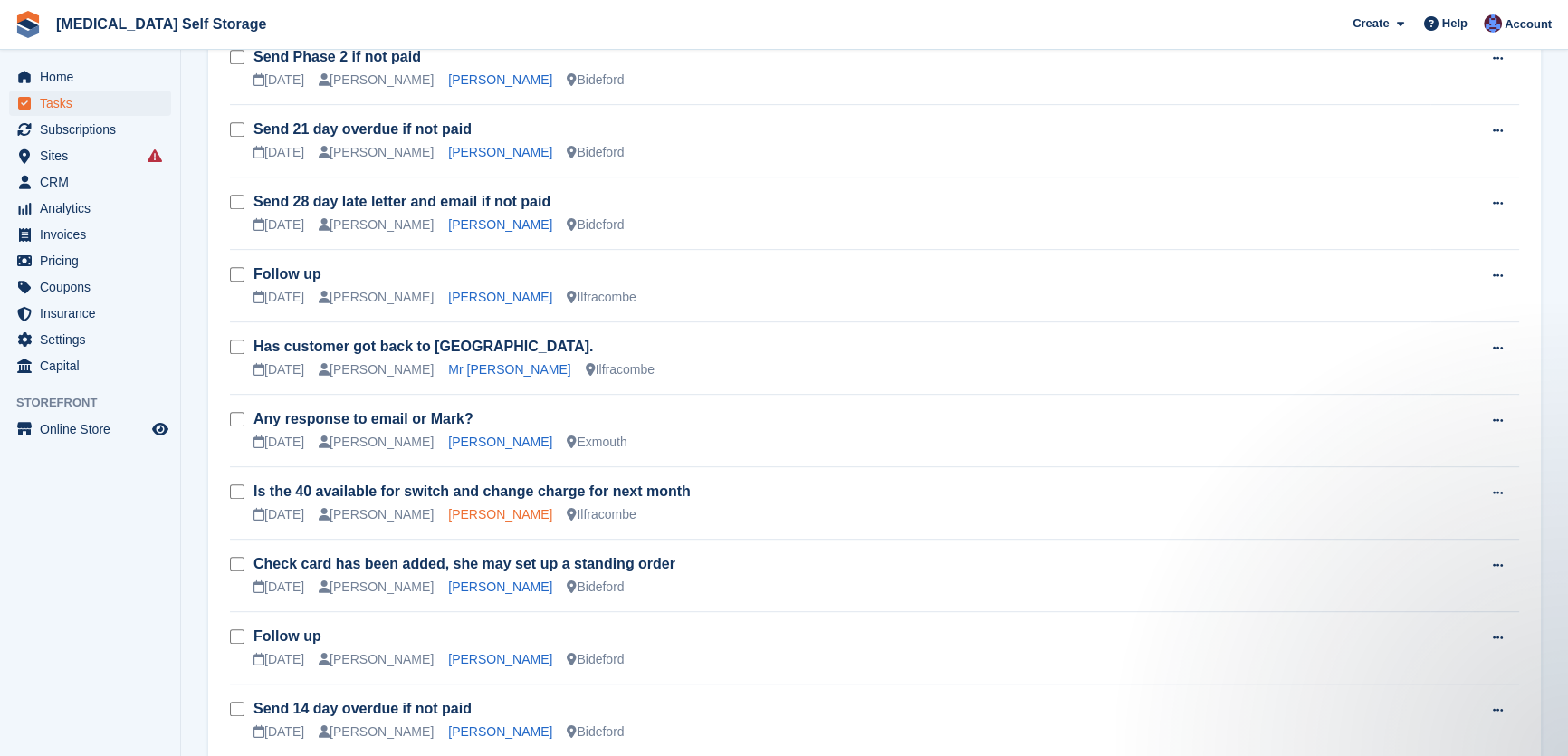
click at [465, 508] on link "Kirsty Moore" at bounding box center [500, 514] width 104 height 14
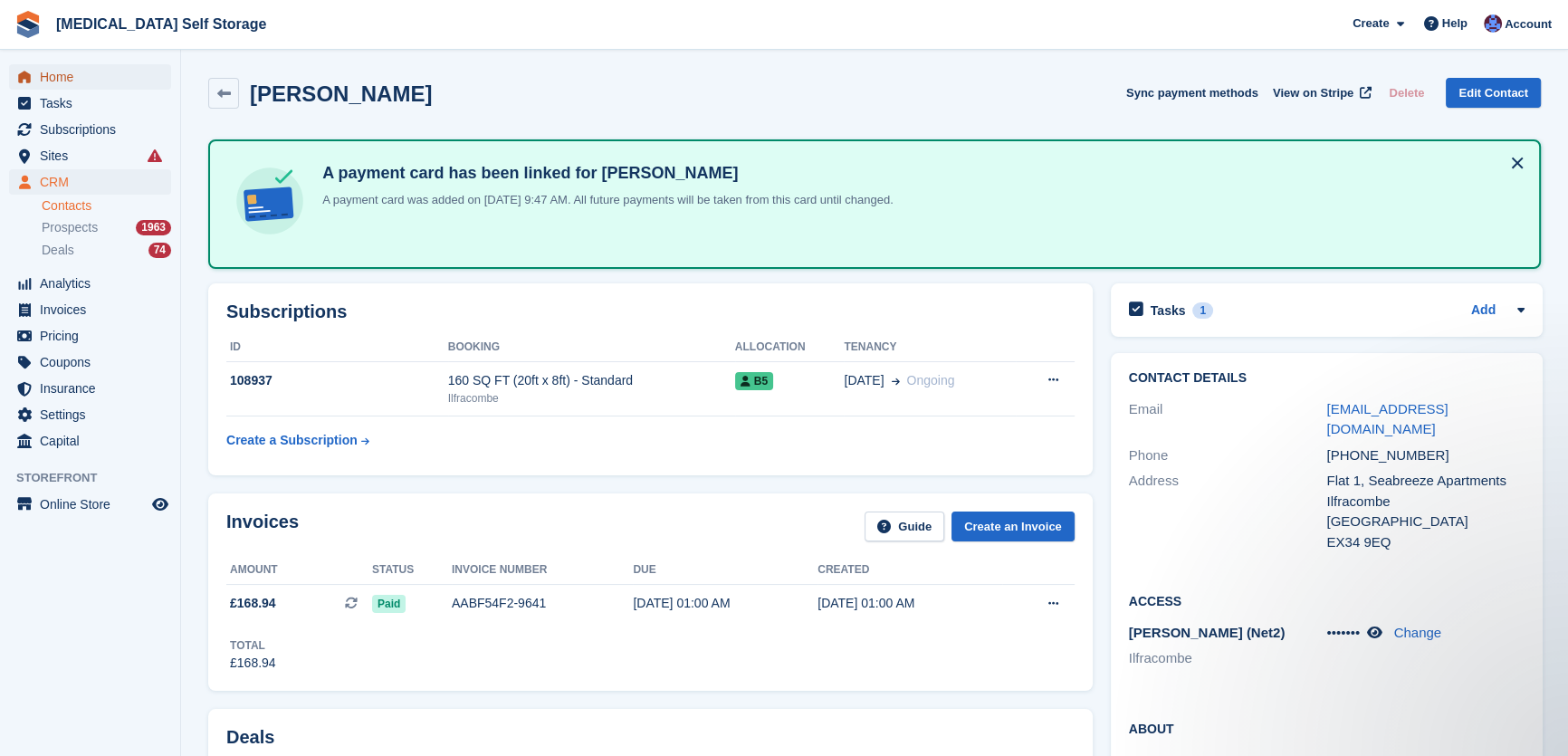
click at [72, 70] on span "Home" at bounding box center [94, 77] width 109 height 26
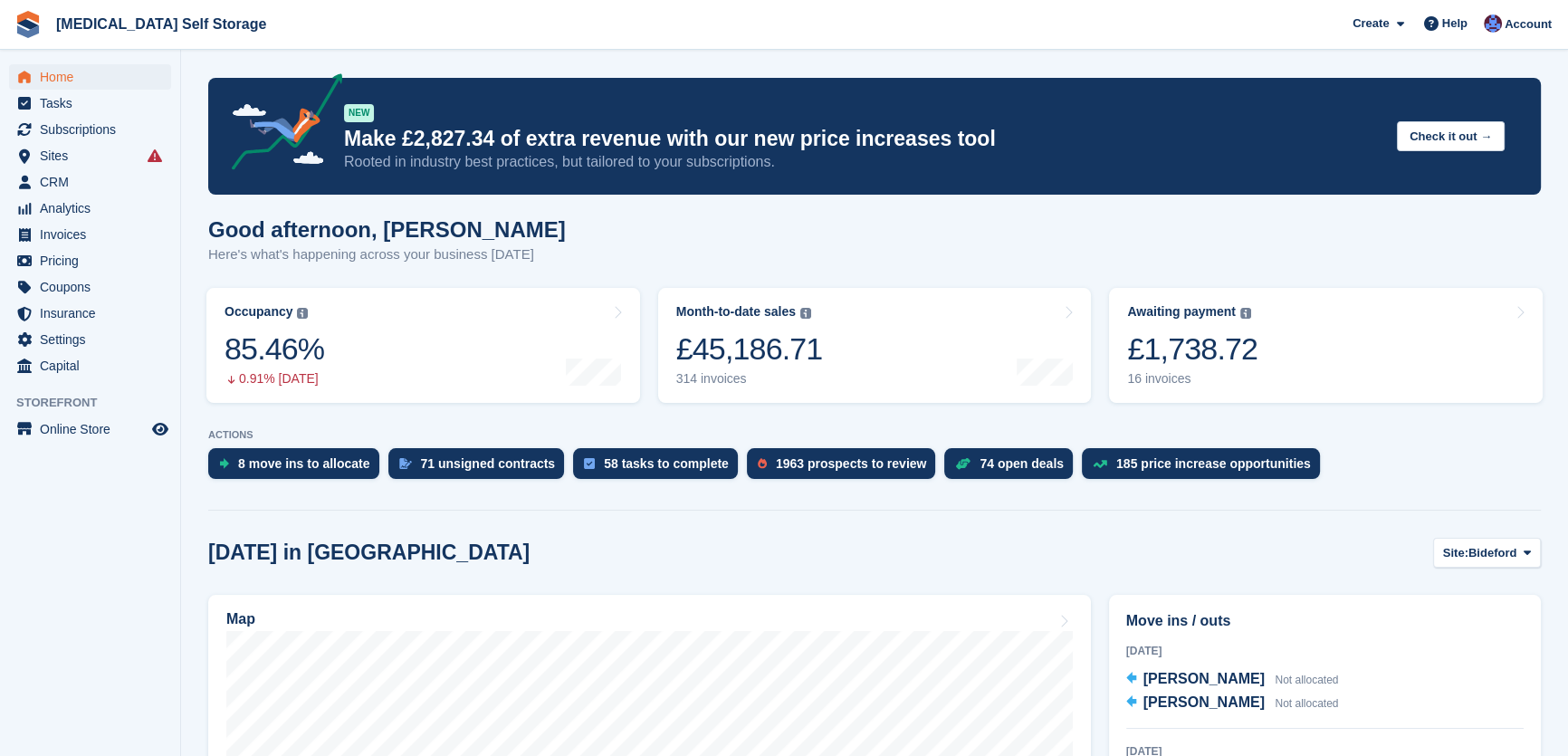
click at [507, 230] on h1 "Good afternoon, [PERSON_NAME]" at bounding box center [387, 230] width 358 height 25
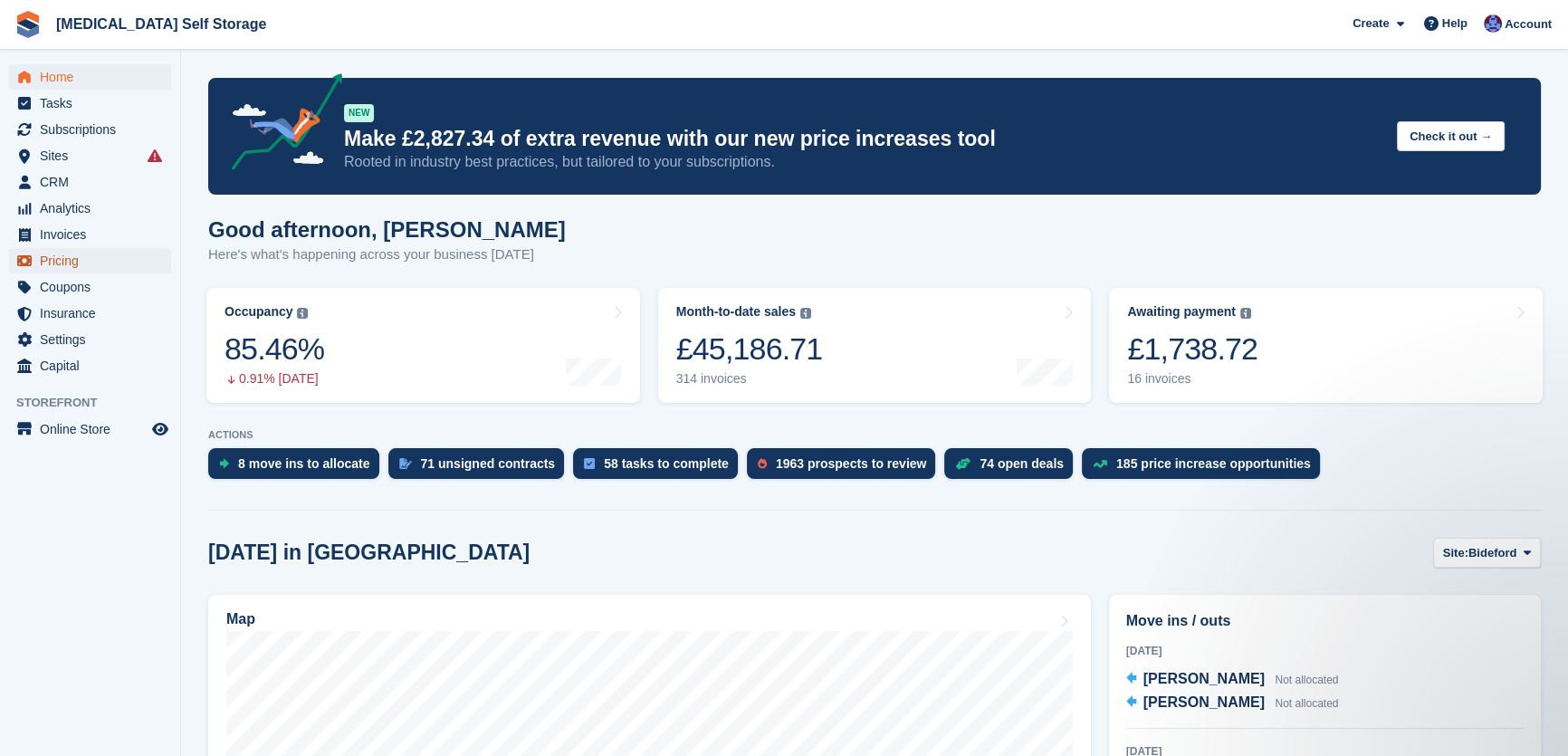
click at [69, 257] on span "Pricing" at bounding box center [94, 261] width 109 height 26
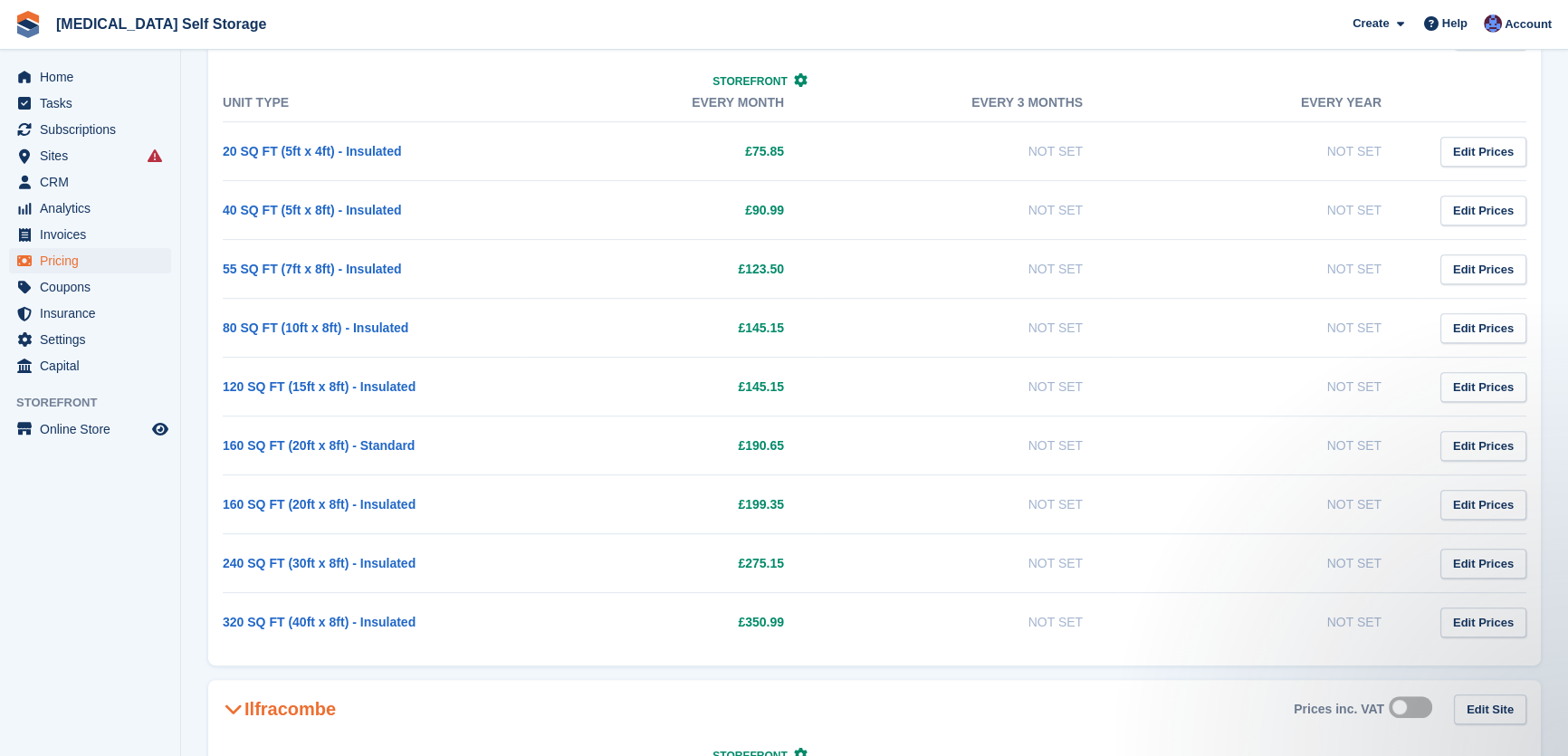
scroll to position [1069, 0]
